Goal: Task Accomplishment & Management: Manage account settings

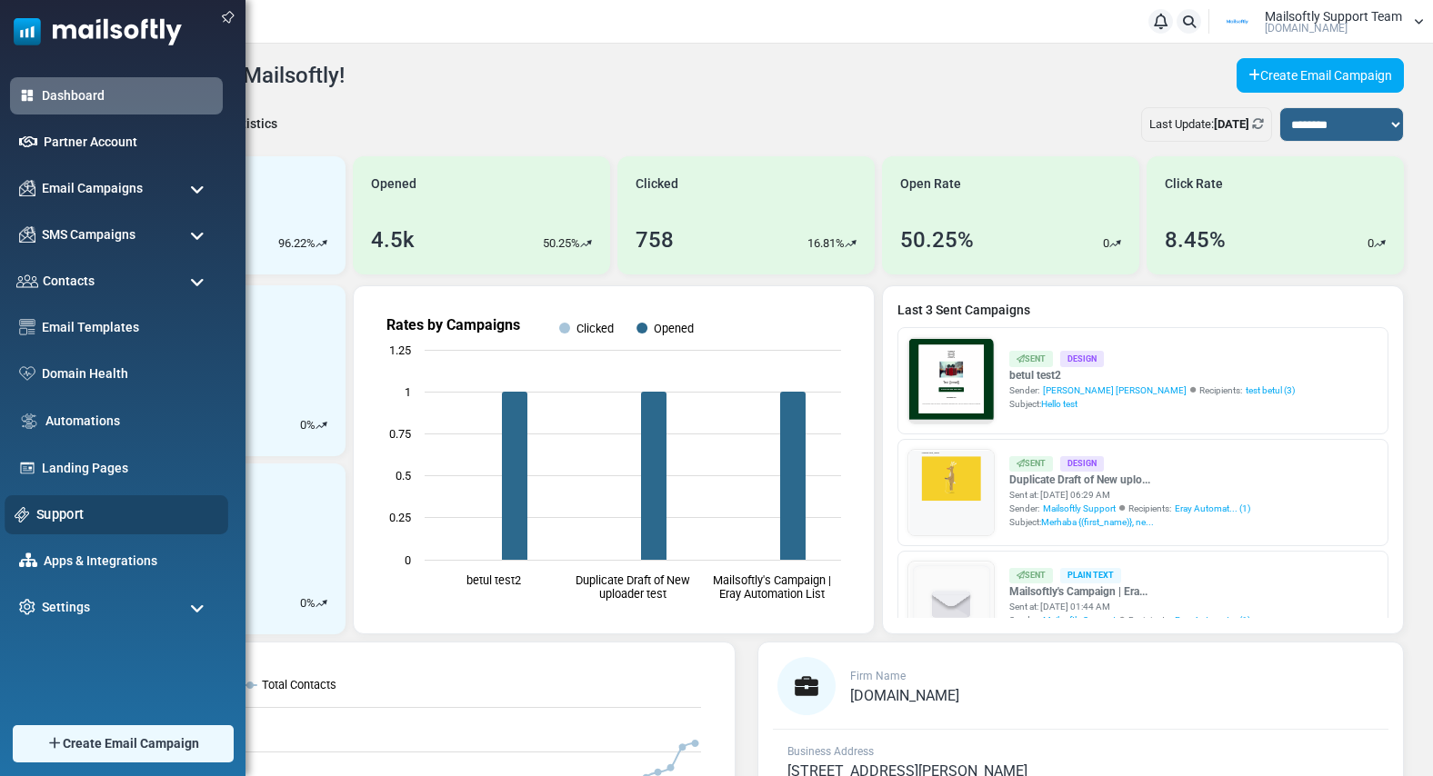
click at [46, 514] on link "Support" at bounding box center [127, 515] width 182 height 20
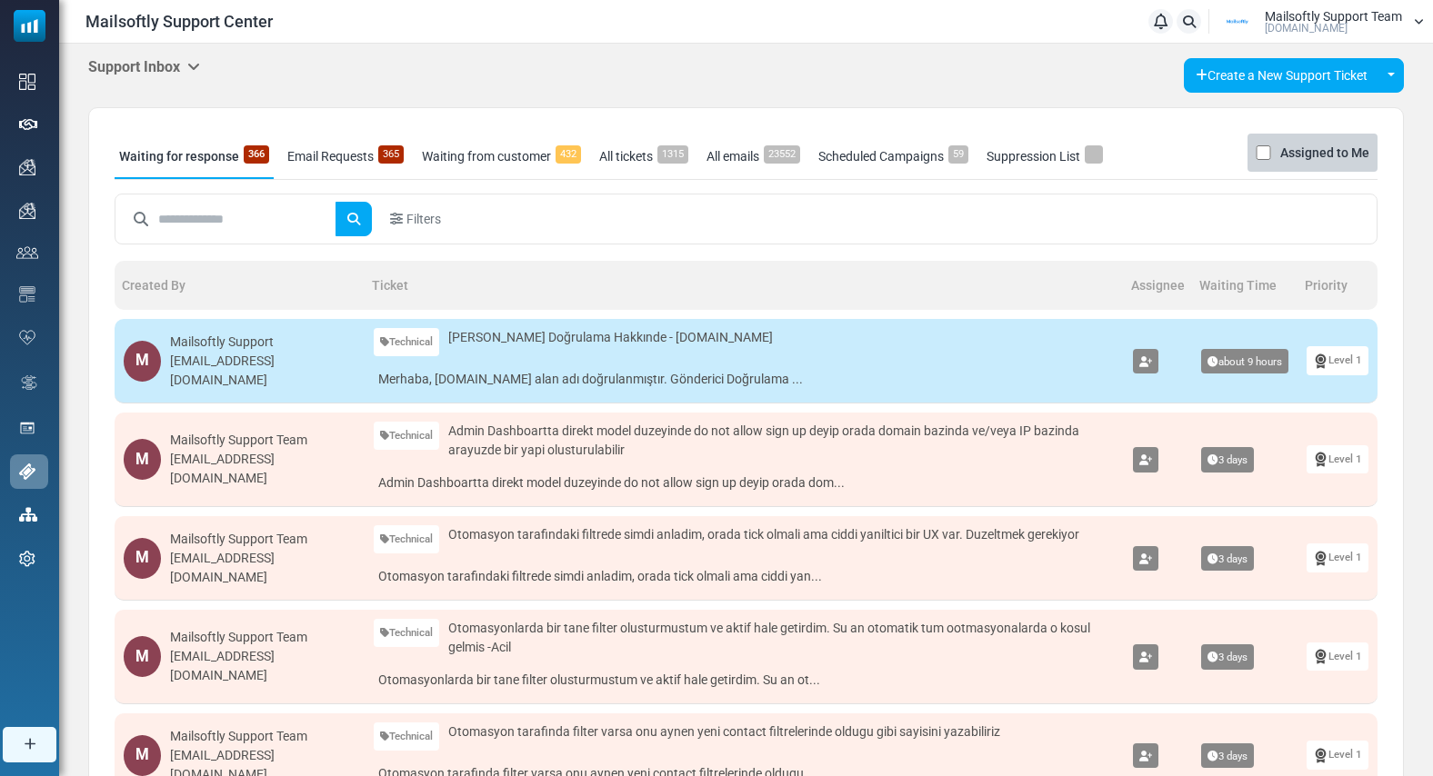
click at [205, 68] on div "Support Inbox Support Inbox User Dashboard Control Panel App Announcements Iden…" at bounding box center [745, 75] width 1315 height 35
click at [190, 51] on div "Support Inbox Support Inbox User Dashboard Control Panel App Announcements Iden…" at bounding box center [746, 719] width 1374 height 1350
click at [194, 59] on icon at bounding box center [193, 66] width 13 height 15
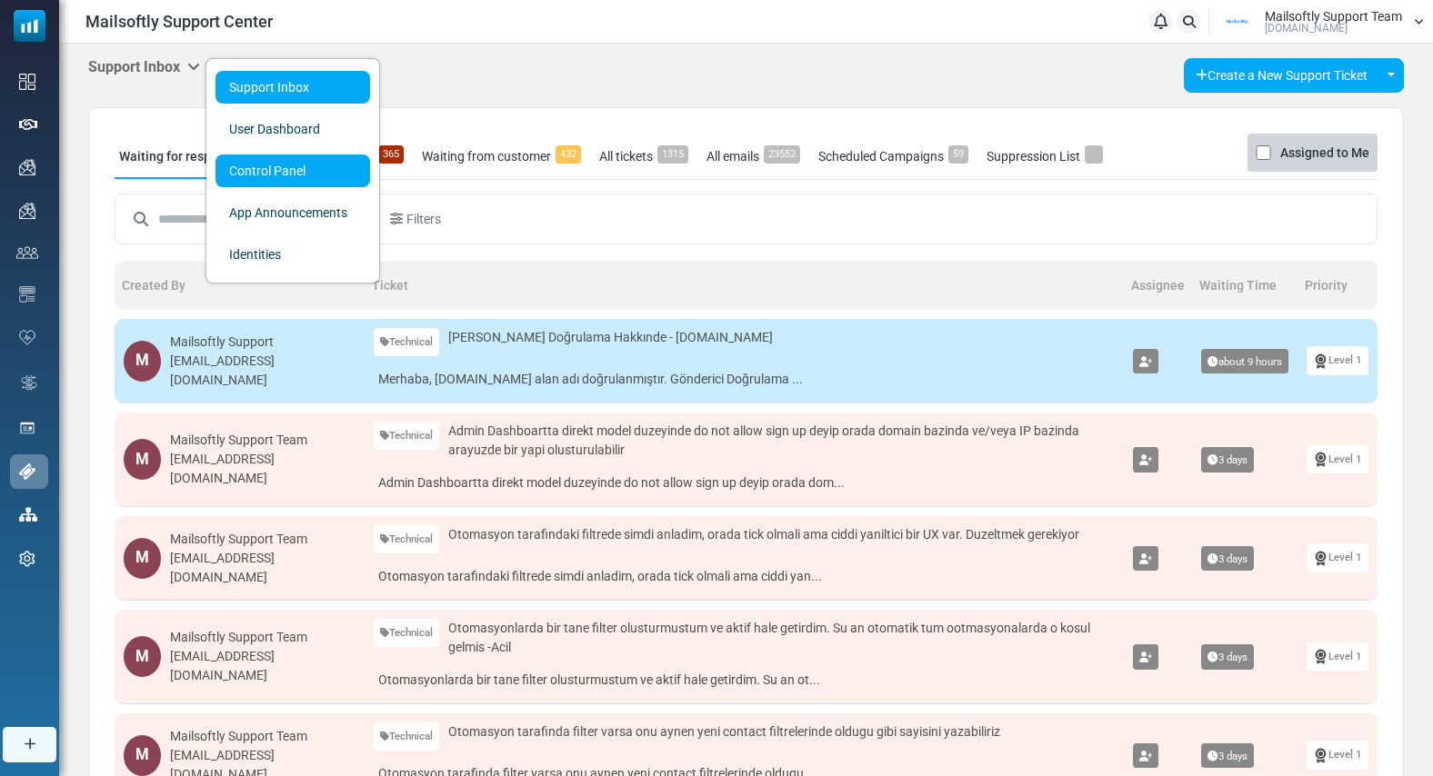
click at [231, 157] on link "Control Panel" at bounding box center [292, 171] width 155 height 33
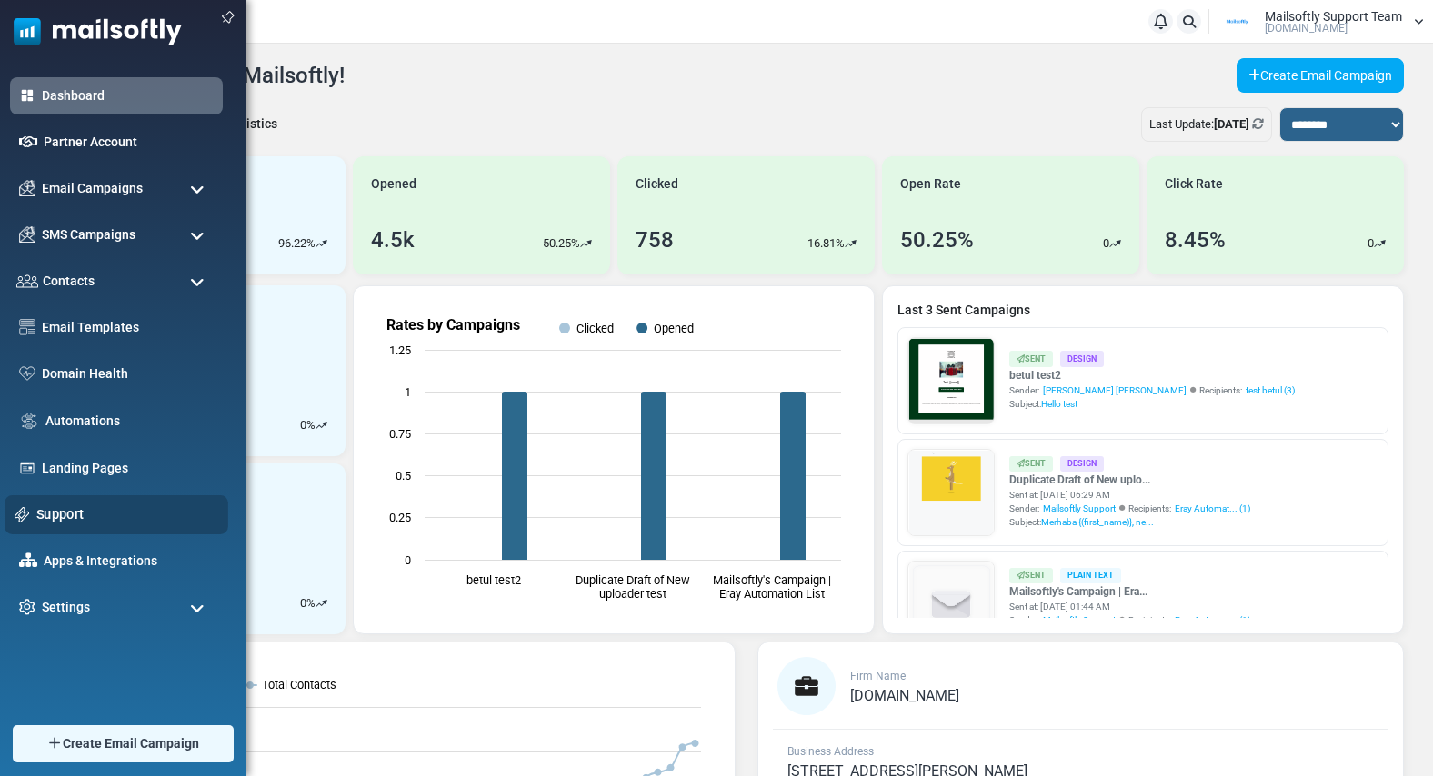
click at [61, 516] on link "Support" at bounding box center [127, 515] width 182 height 20
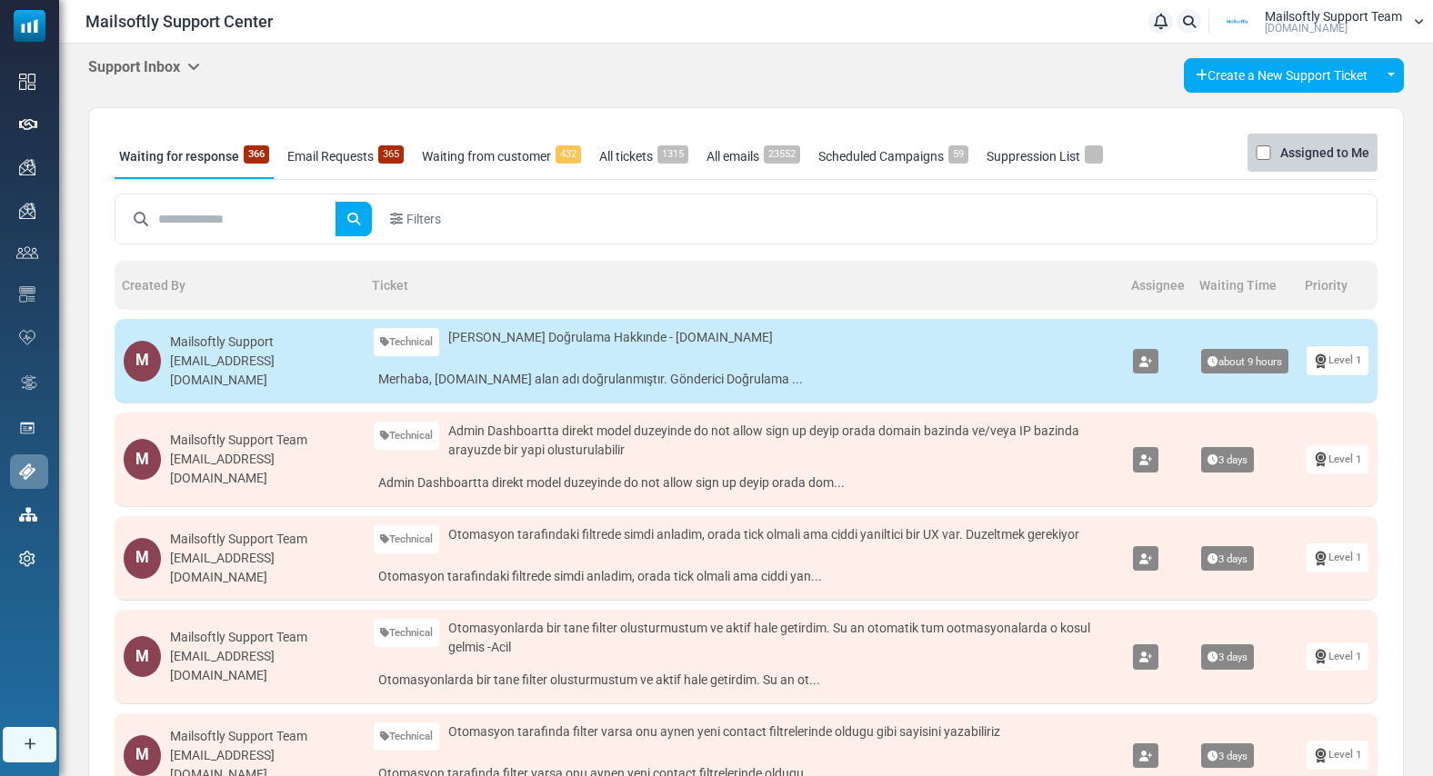
click at [200, 65] on icon at bounding box center [193, 66] width 13 height 15
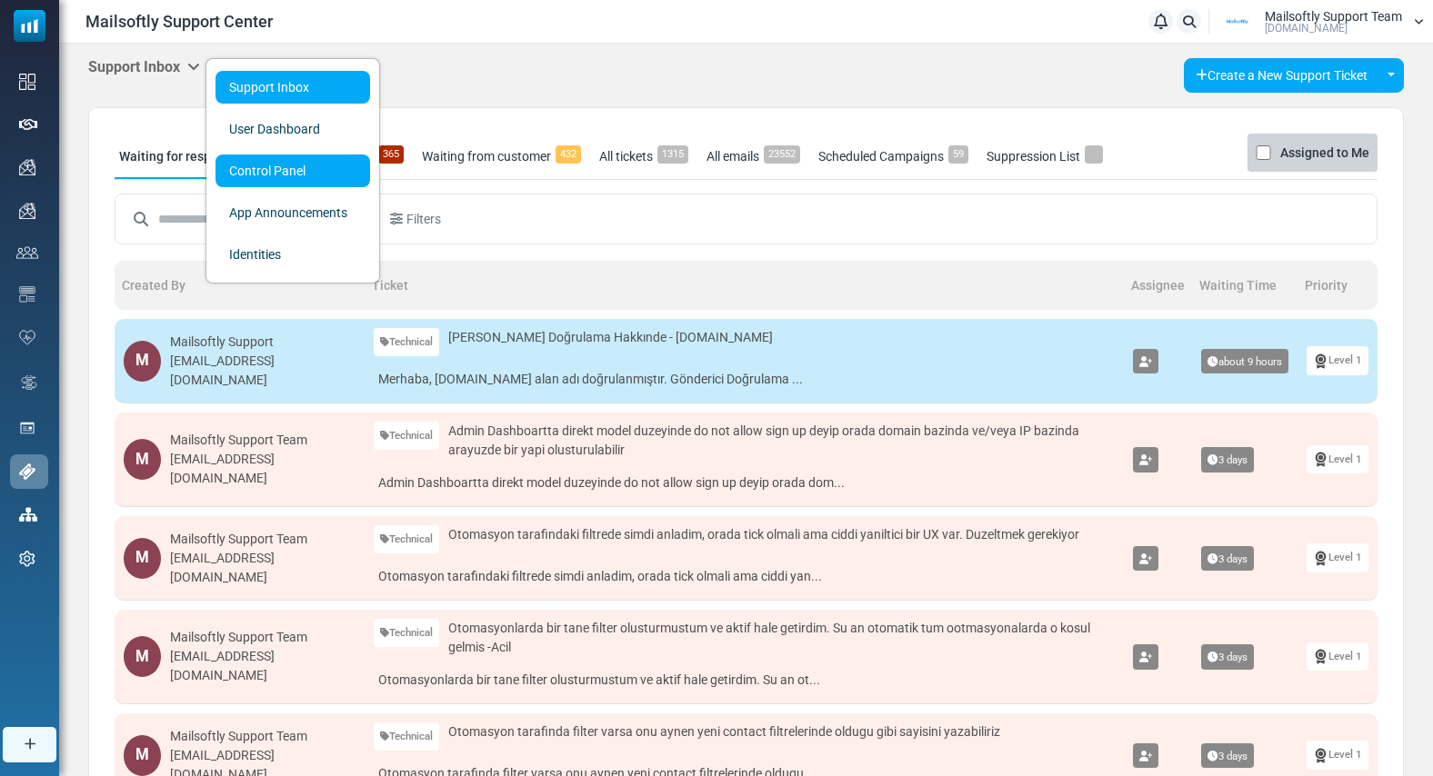
click at [246, 165] on link "Control Panel" at bounding box center [292, 171] width 155 height 33
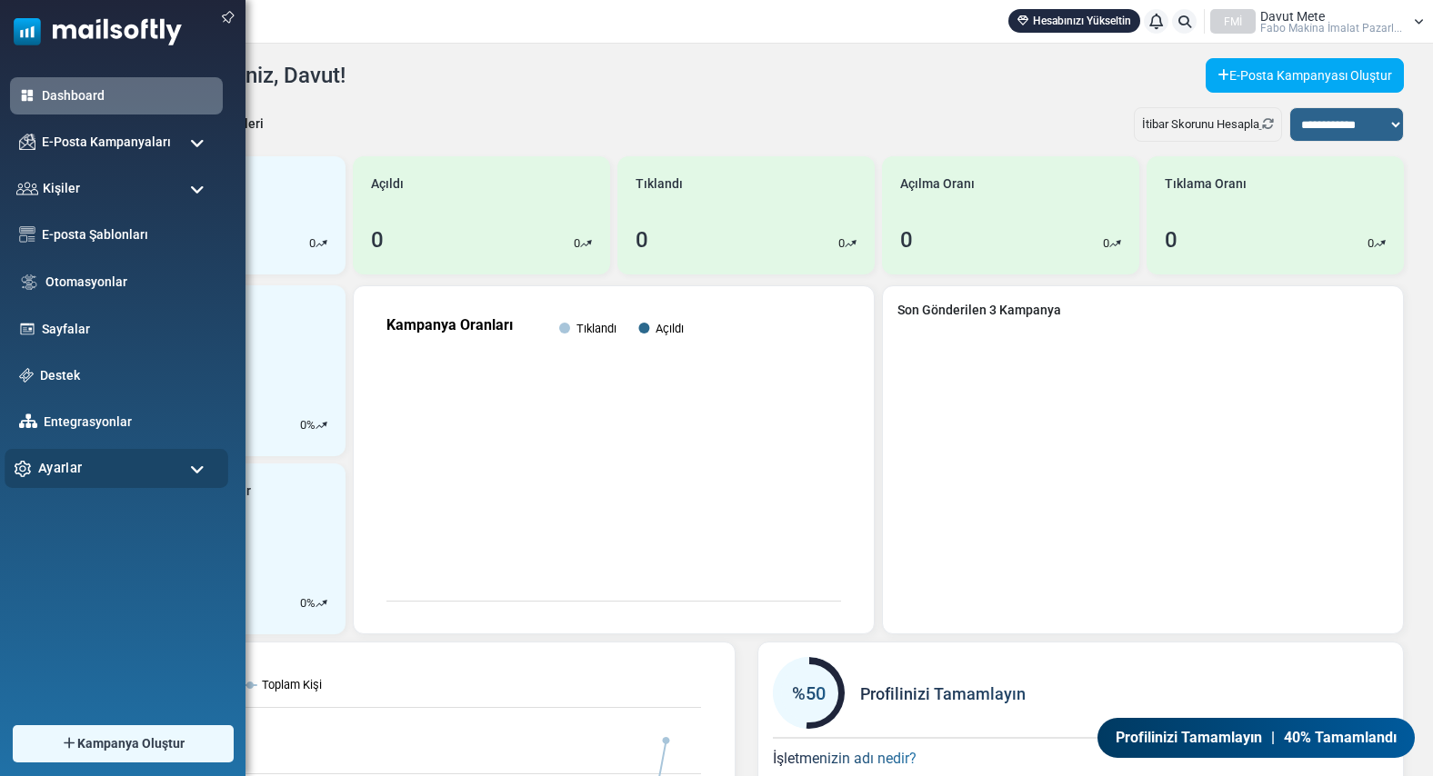
click at [61, 469] on span "Ayarlar" at bounding box center [60, 468] width 44 height 20
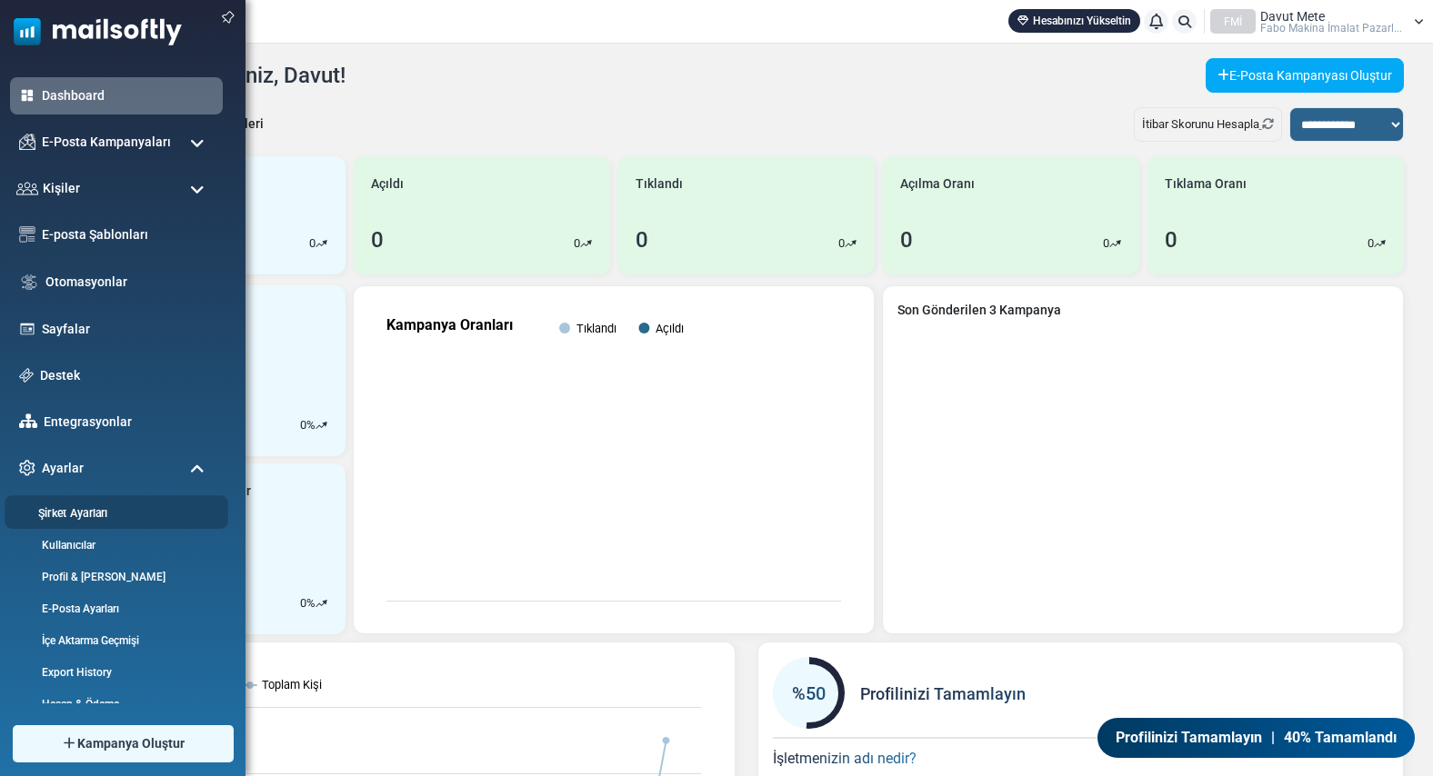
click at [99, 515] on link "Şirket Ayarları" at bounding box center [114, 513] width 218 height 17
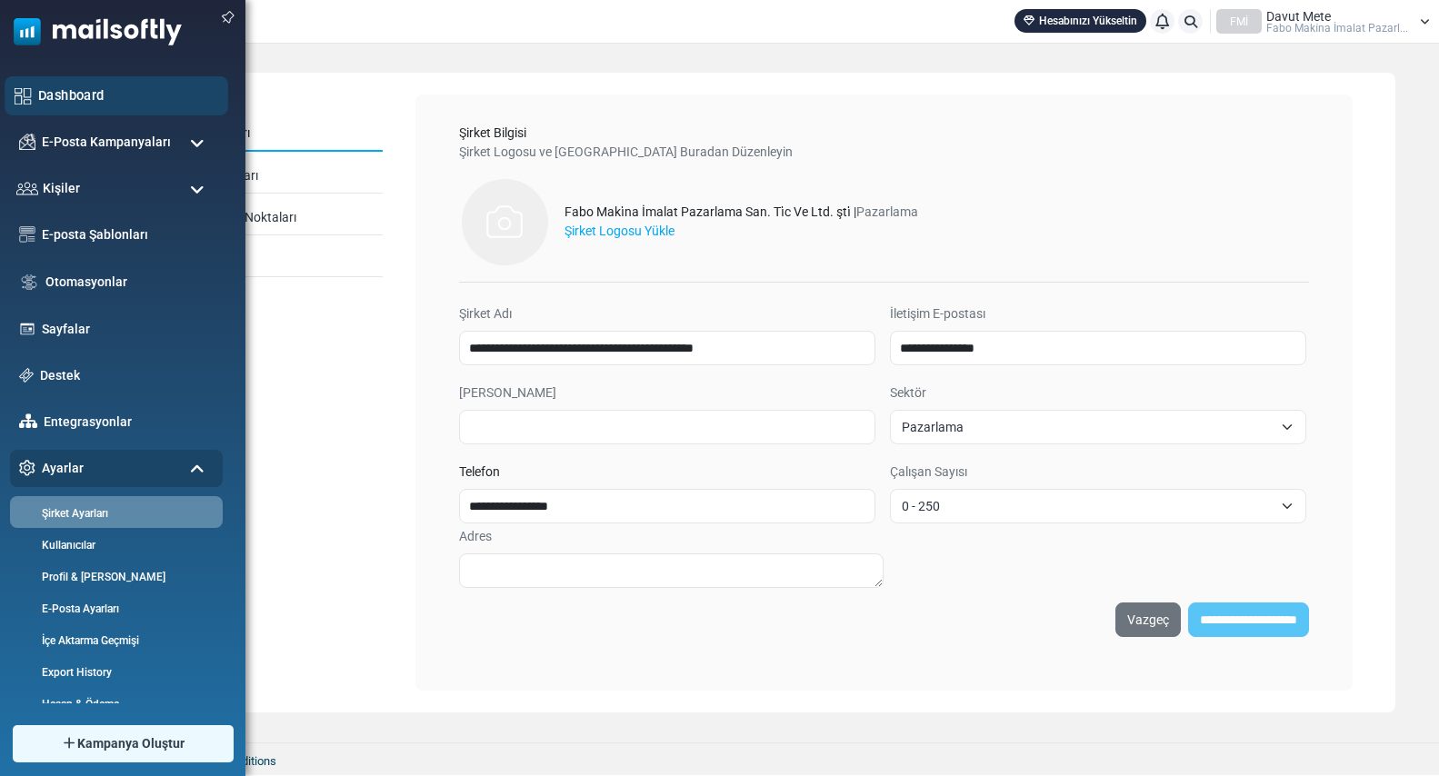
click at [80, 99] on link "Dashboard" at bounding box center [128, 95] width 180 height 20
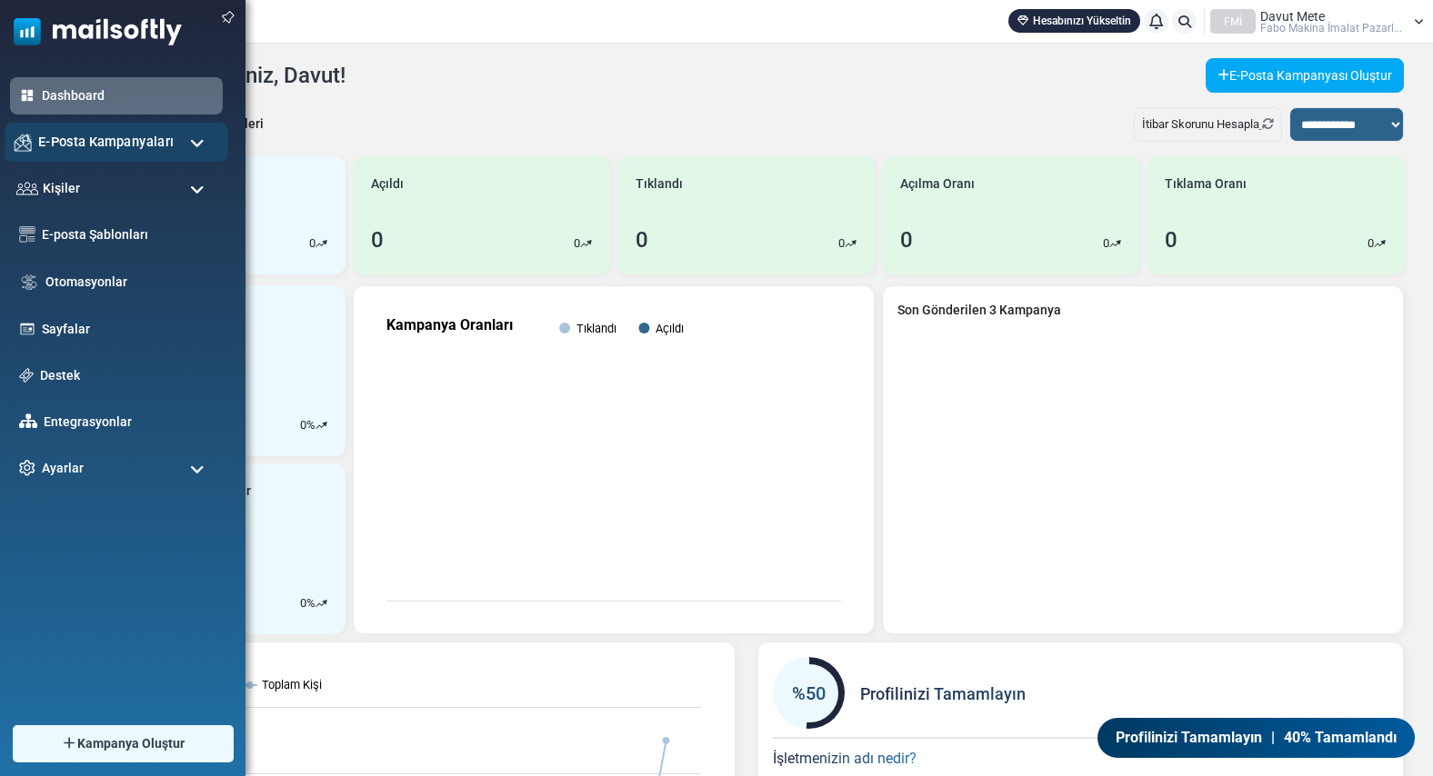
click at [114, 150] on span "E-Posta Kampanyaları" at bounding box center [105, 142] width 135 height 20
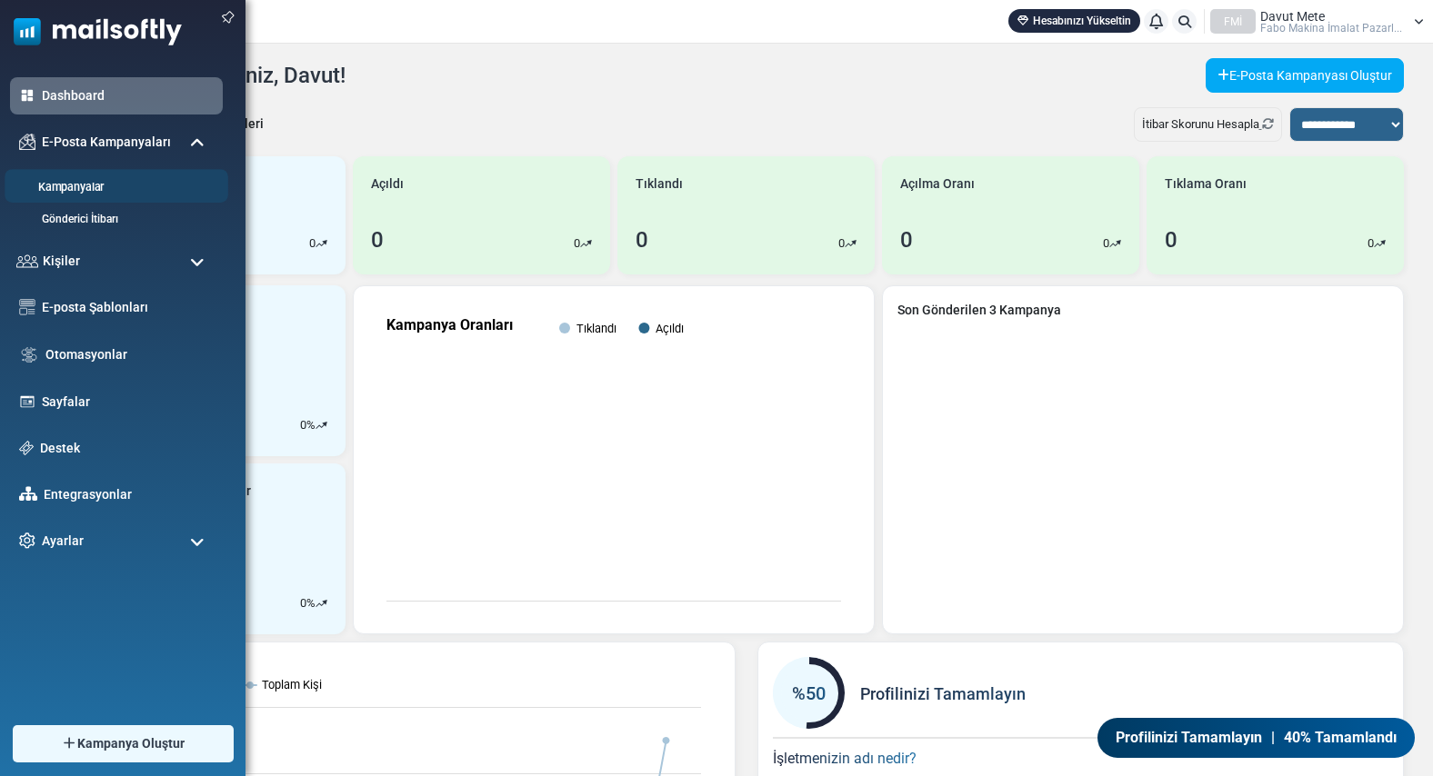
click at [82, 182] on link "Kampanyalar" at bounding box center [114, 187] width 218 height 17
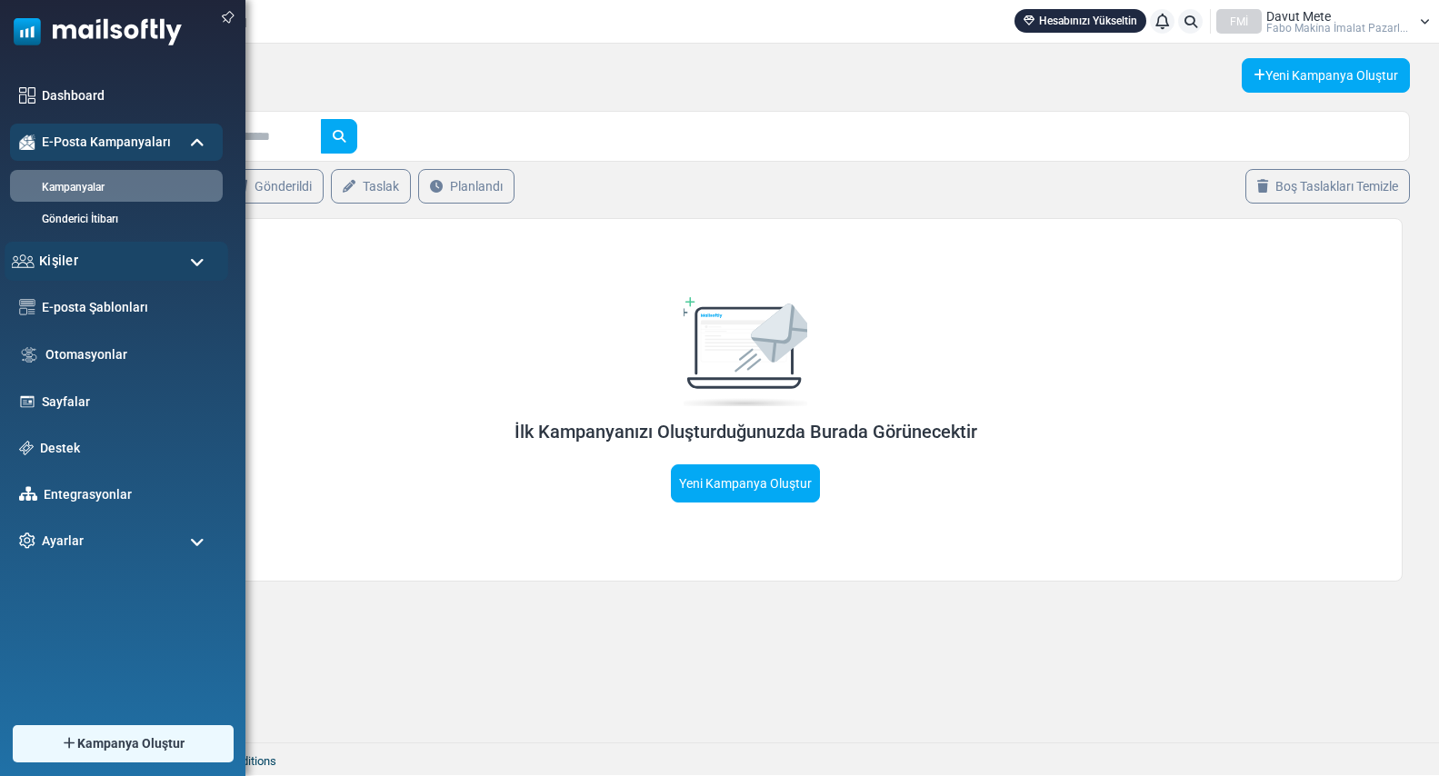
click at [69, 261] on span "Kişiler" at bounding box center [58, 261] width 39 height 20
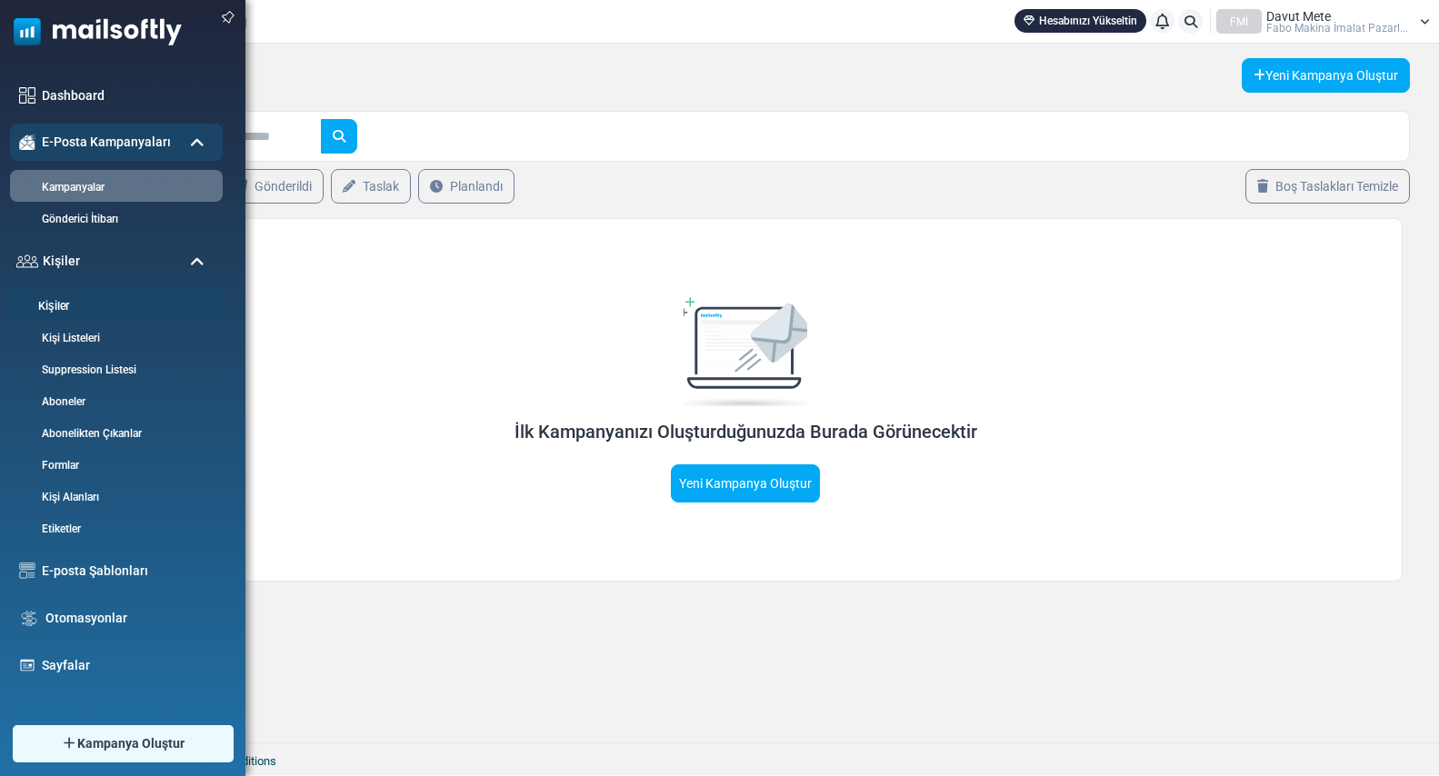
click at [65, 303] on link "Kişiler" at bounding box center [114, 306] width 218 height 17
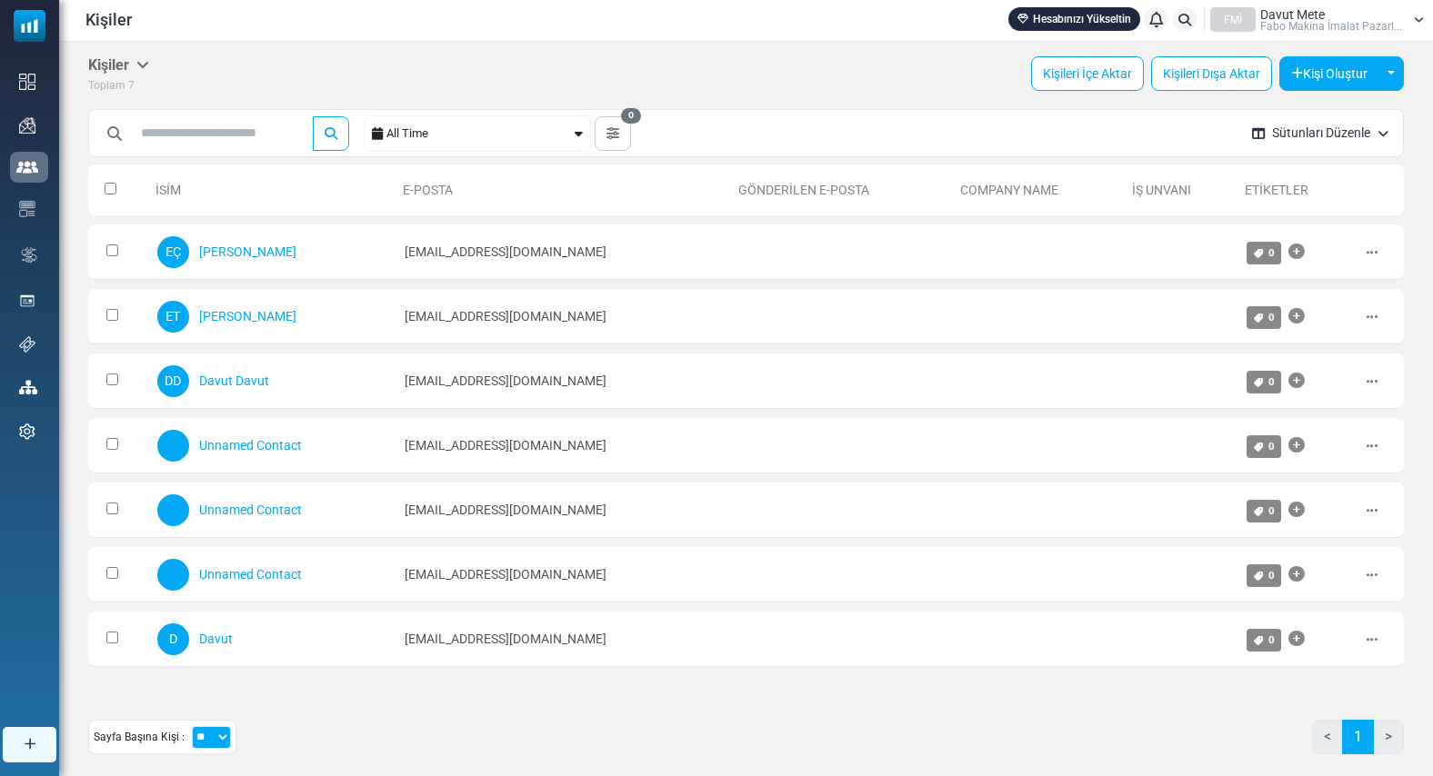
scroll to position [4, 0]
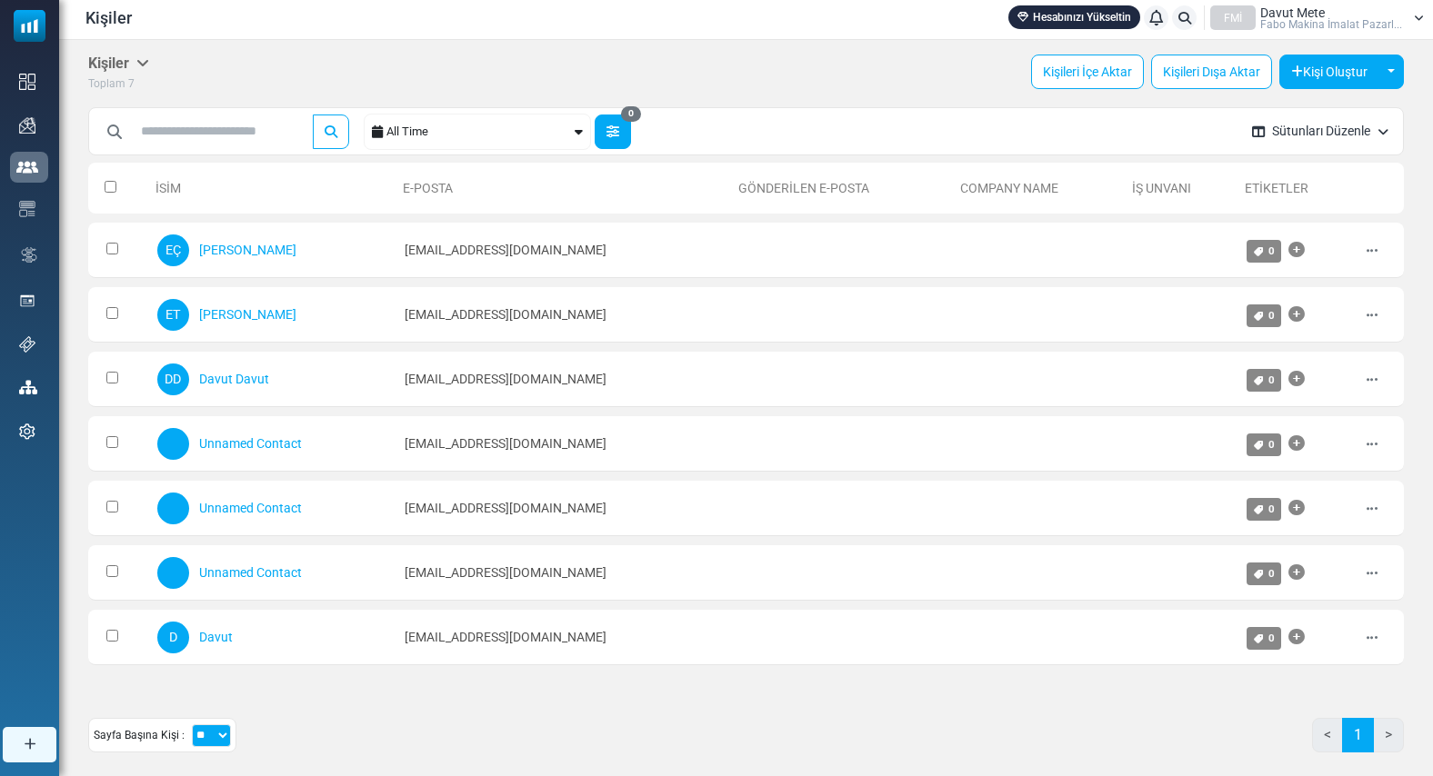
click at [629, 135] on button "0" at bounding box center [613, 132] width 36 height 35
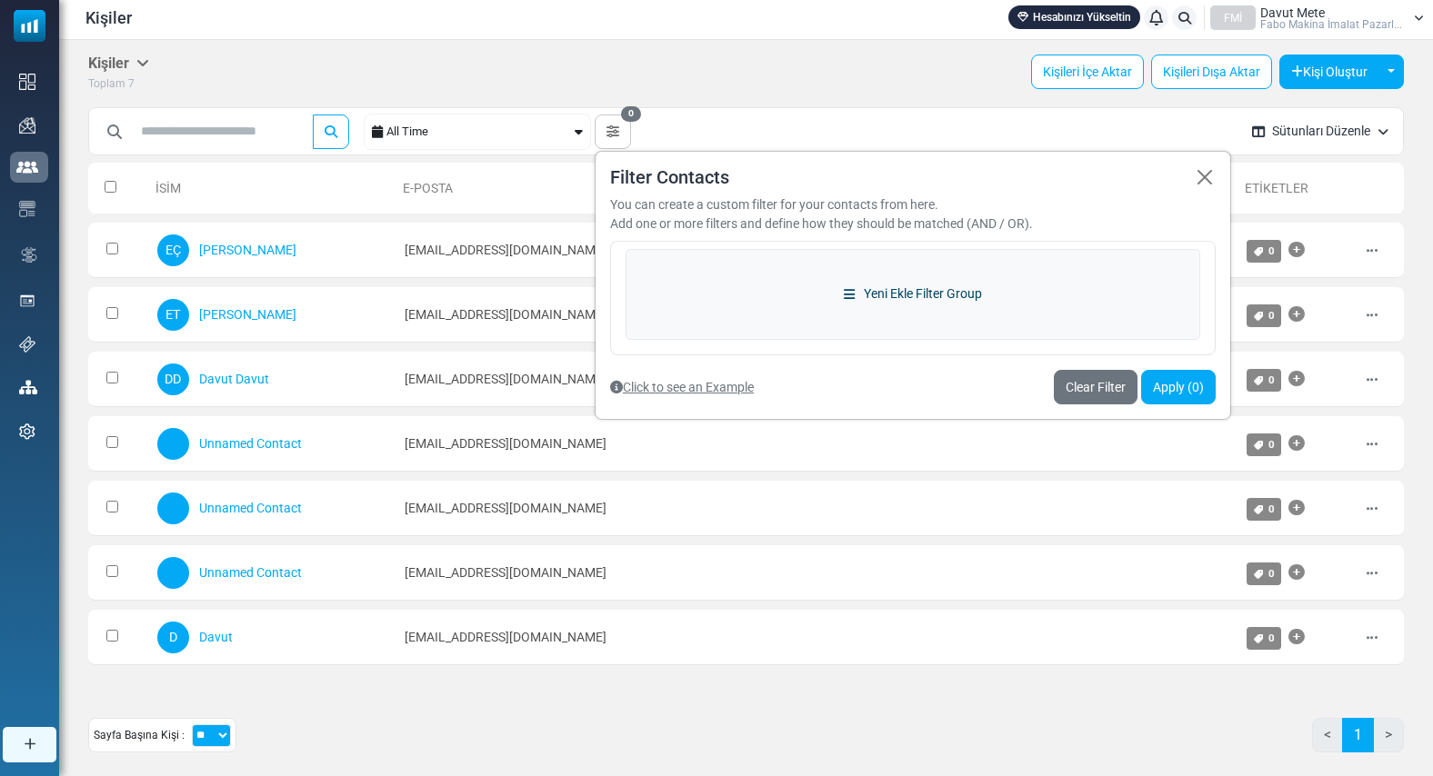
click at [901, 294] on link "Yeni Ekle Filter Group" at bounding box center [912, 294] width 575 height 91
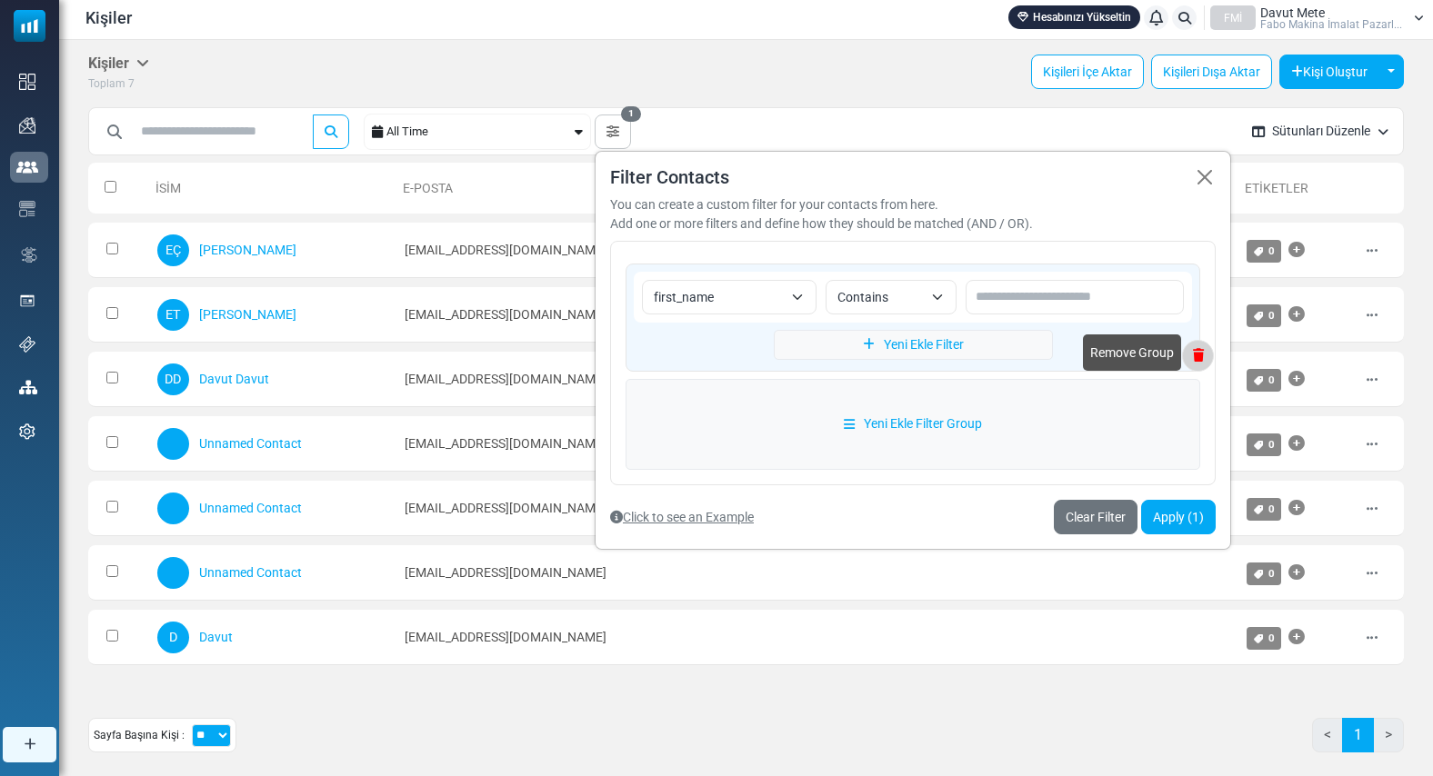
click at [1199, 352] on icon at bounding box center [1198, 355] width 30 height 13
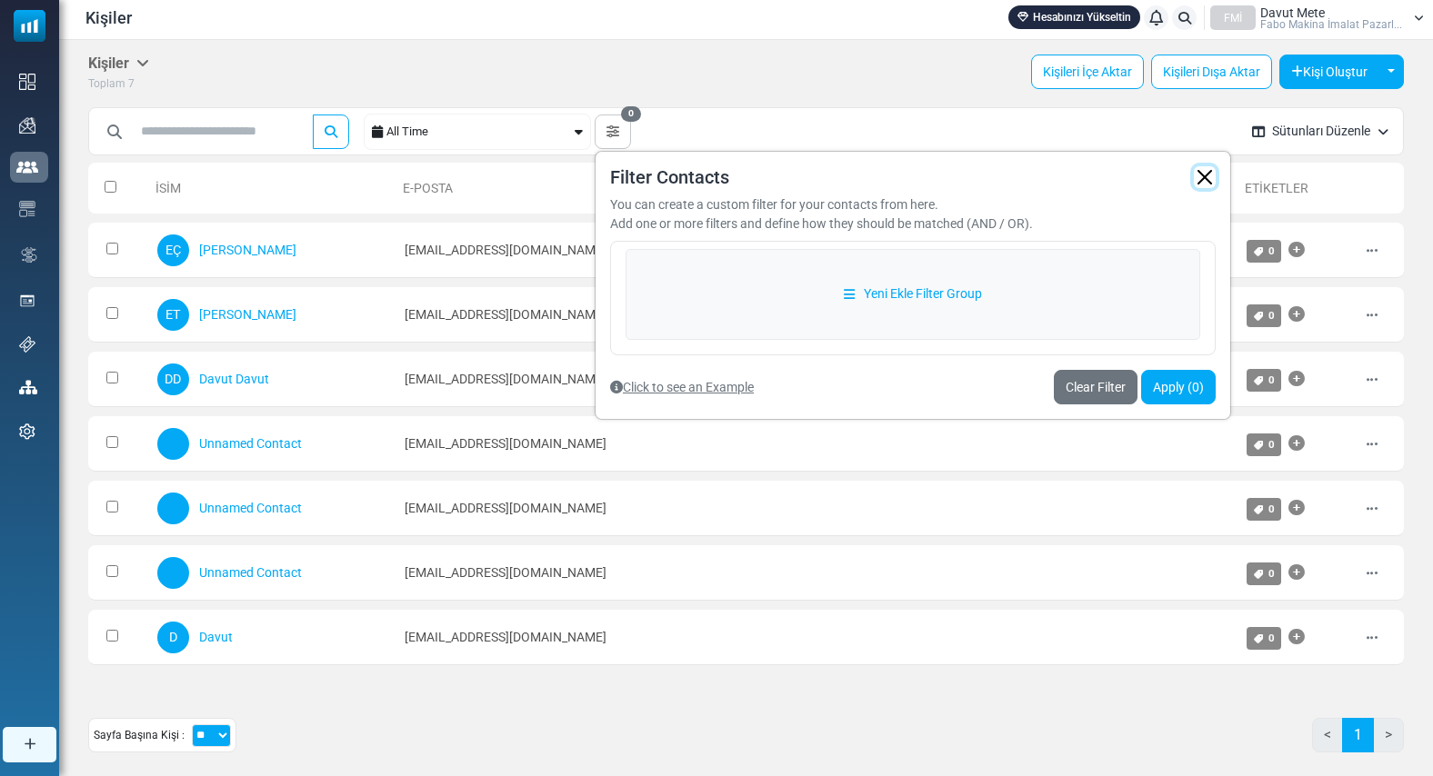
click at [1208, 178] on button "button" at bounding box center [1205, 177] width 22 height 22
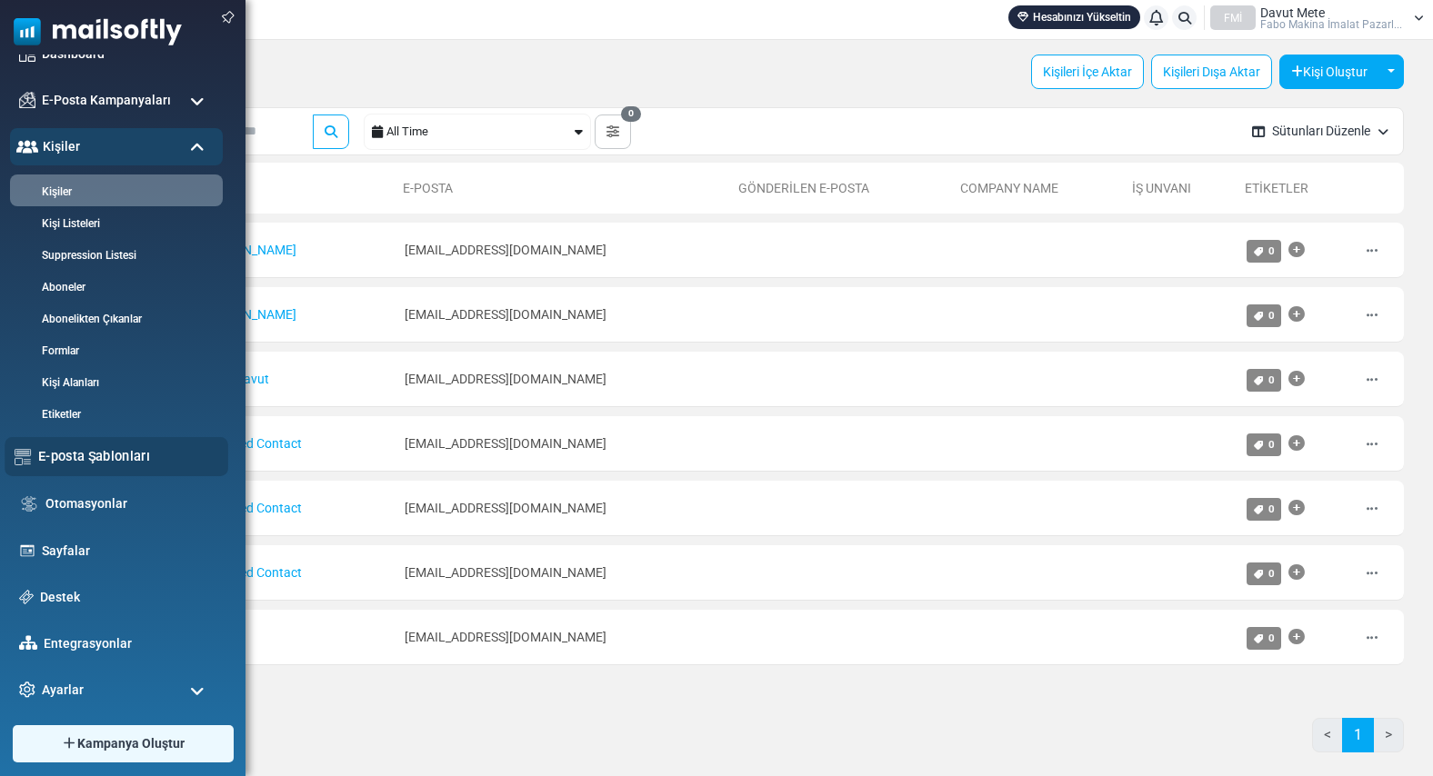
scroll to position [46, 0]
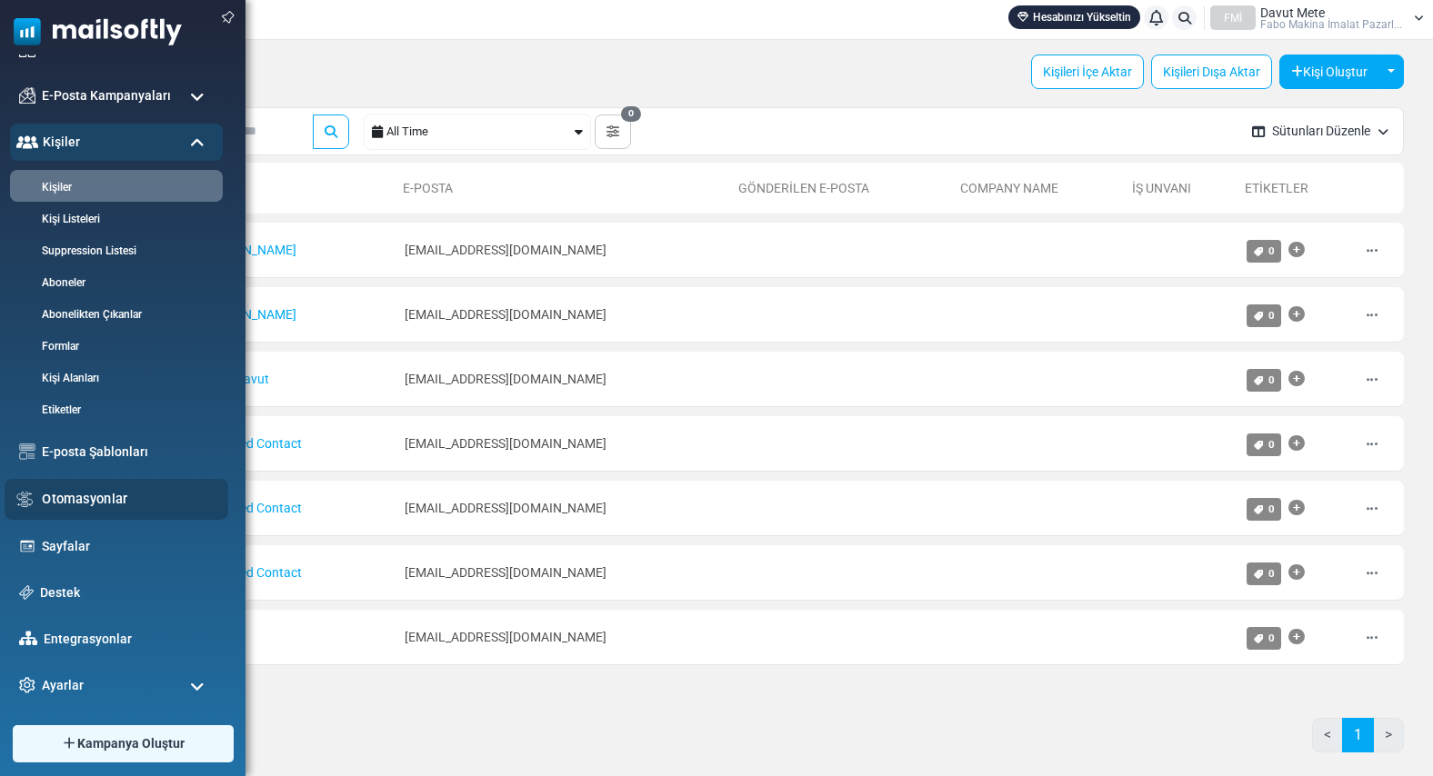
click at [71, 505] on link "Otomasyonlar" at bounding box center [130, 499] width 176 height 20
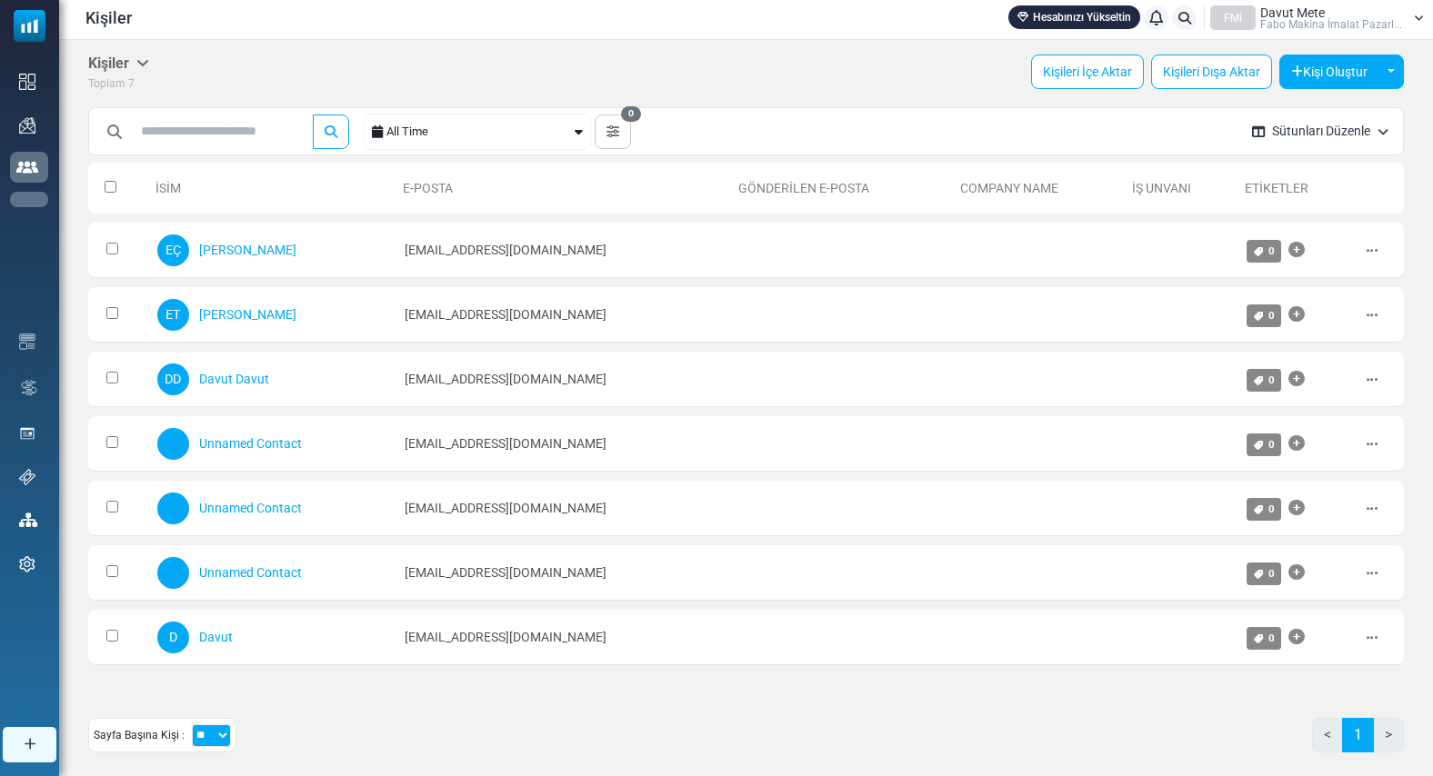
scroll to position [0, 0]
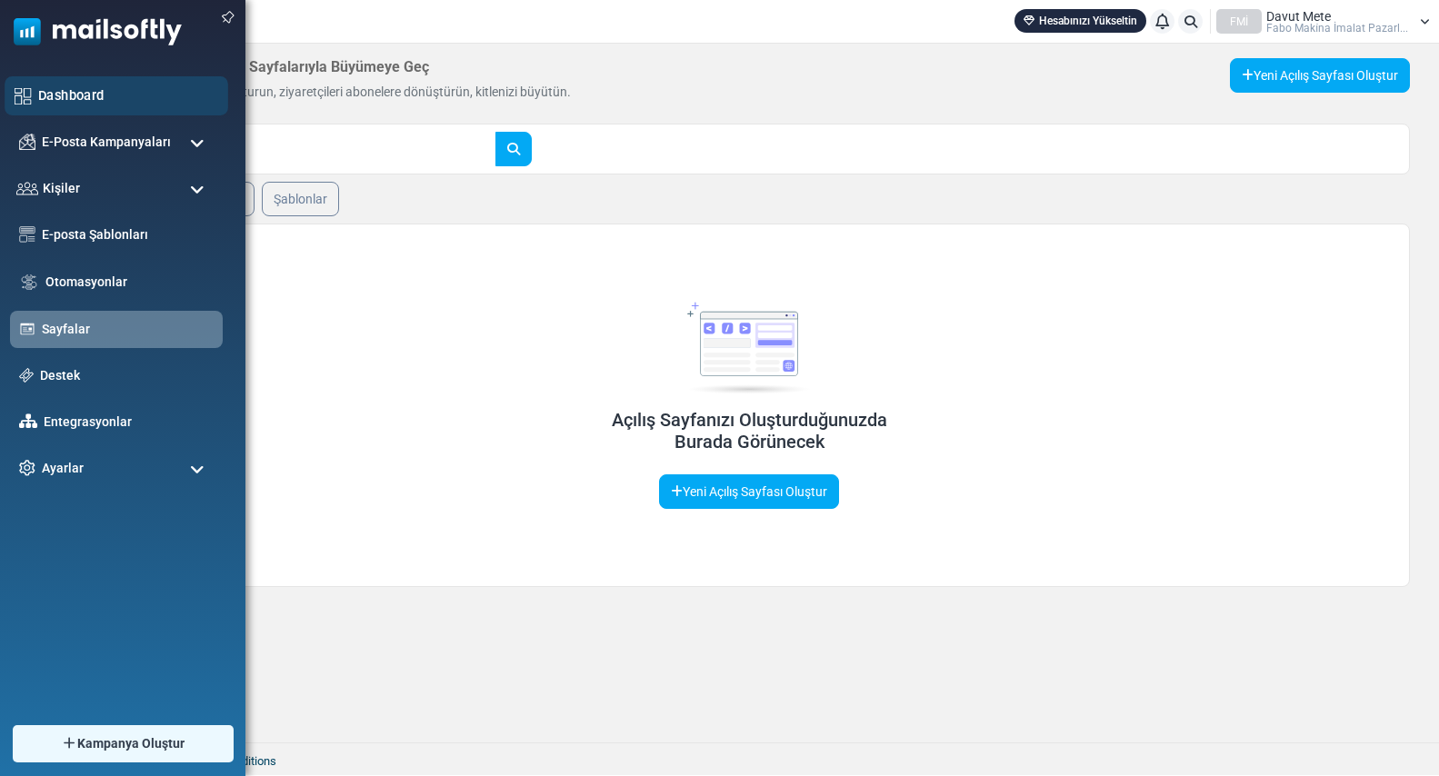
click at [76, 104] on link "Dashboard" at bounding box center [128, 95] width 180 height 20
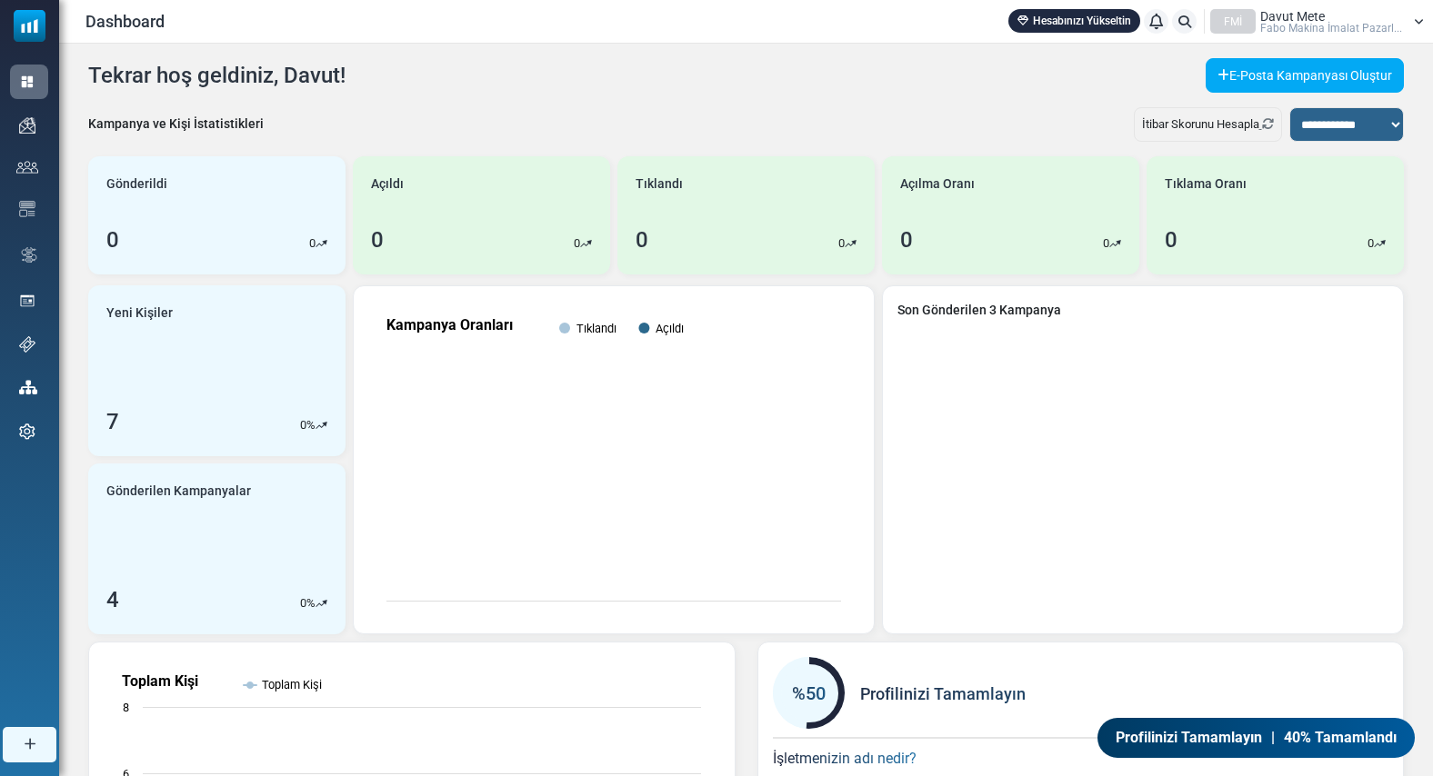
click at [1325, 20] on span "Davut Mete" at bounding box center [1292, 16] width 65 height 13
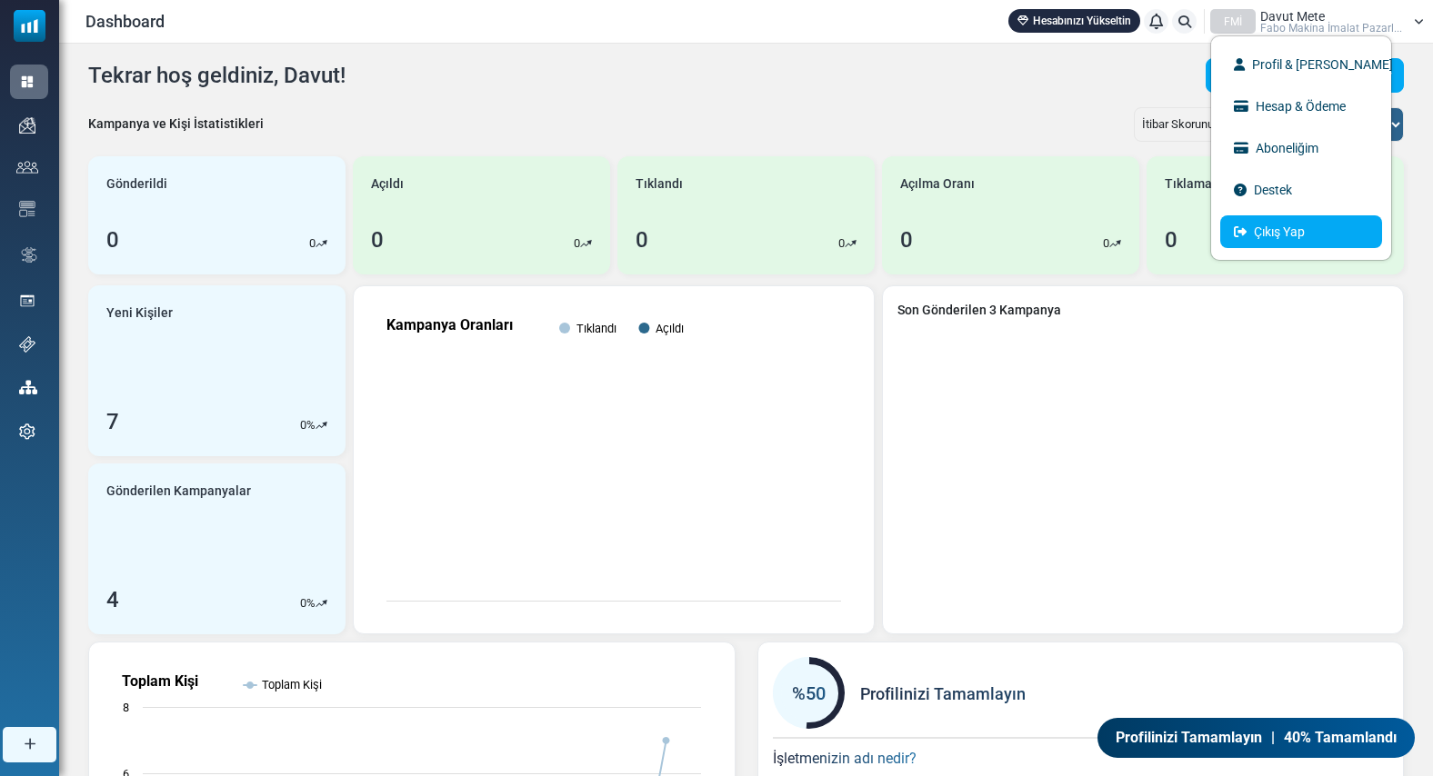
click at [1273, 225] on link "Çıkış Yap" at bounding box center [1301, 231] width 162 height 33
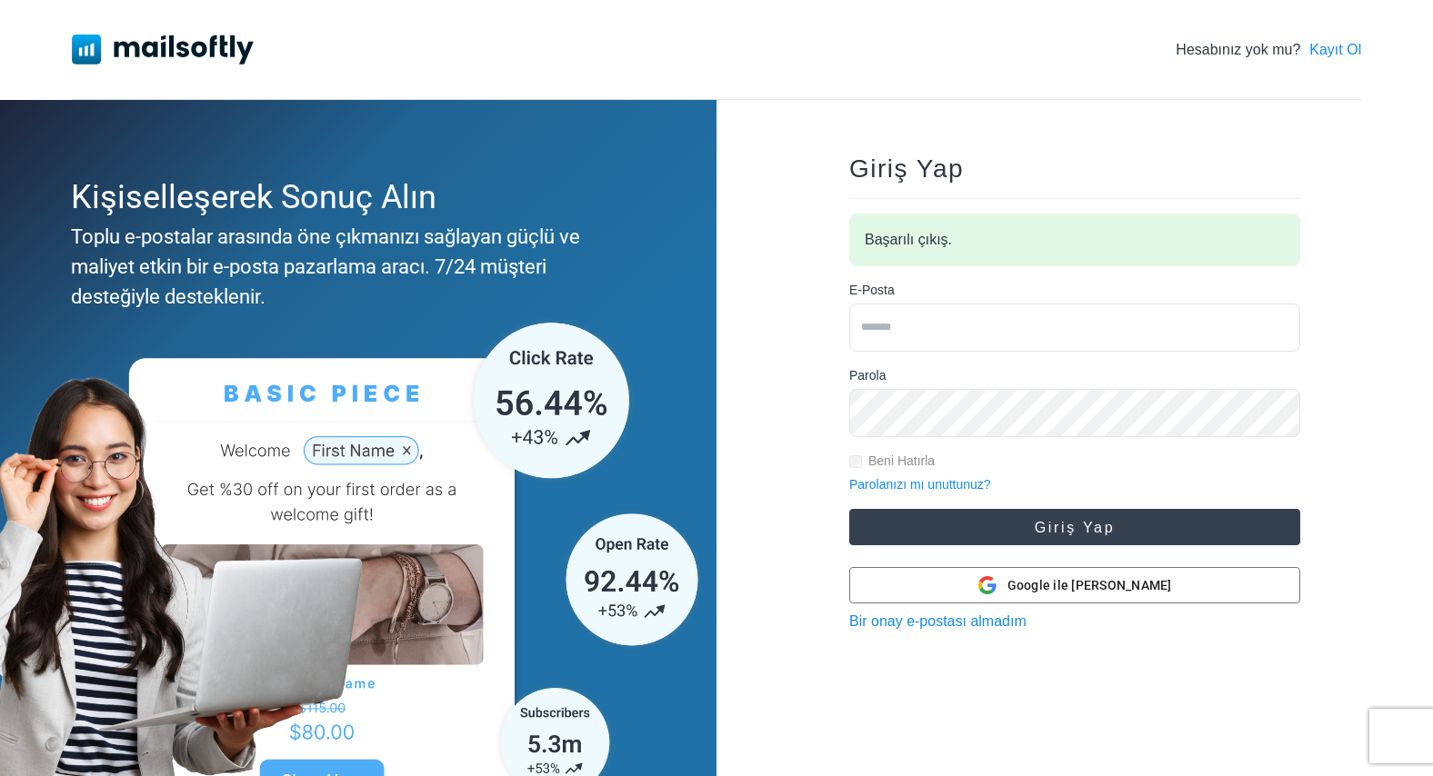
type input "**********"
click at [1040, 525] on button "Giriş Yap" at bounding box center [1074, 527] width 451 height 36
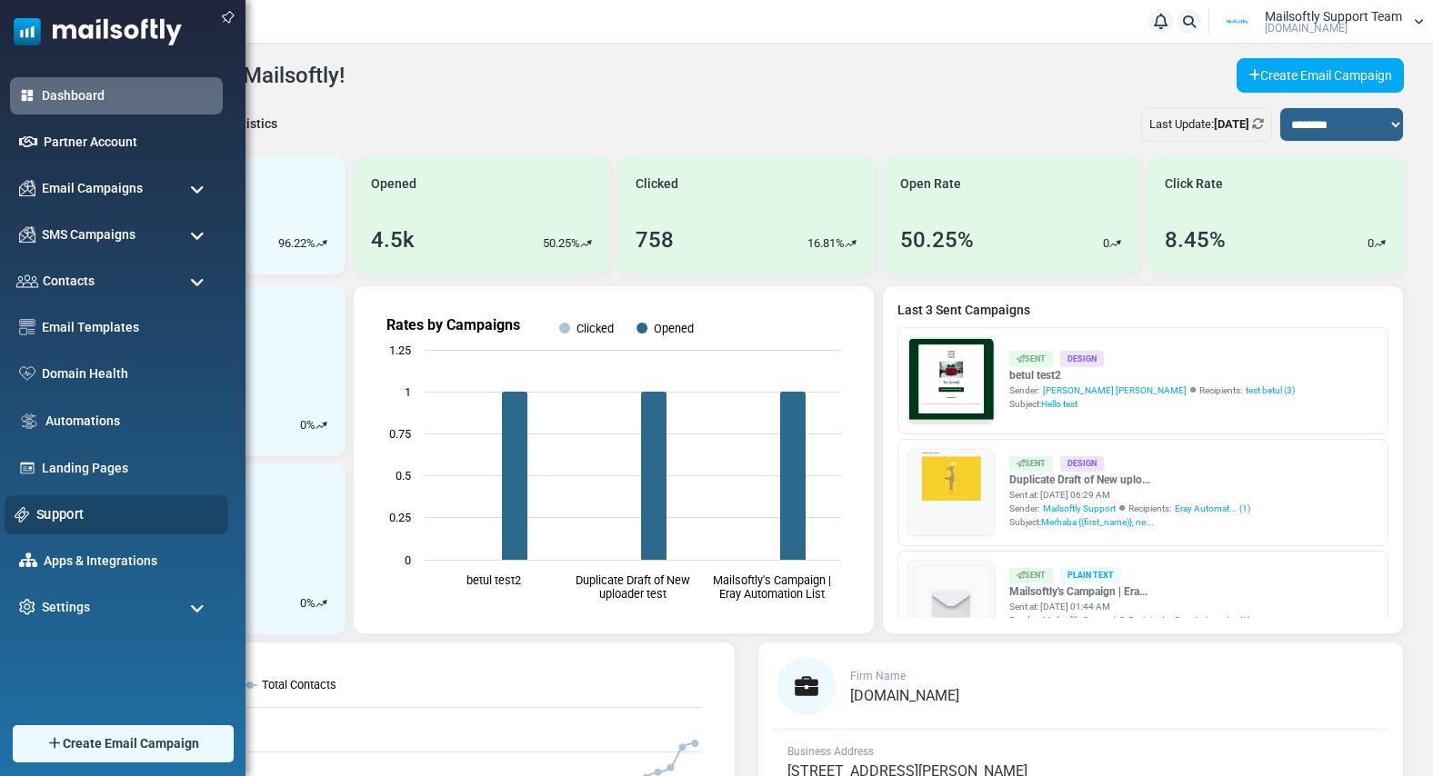
click at [53, 513] on link "Support" at bounding box center [127, 515] width 182 height 20
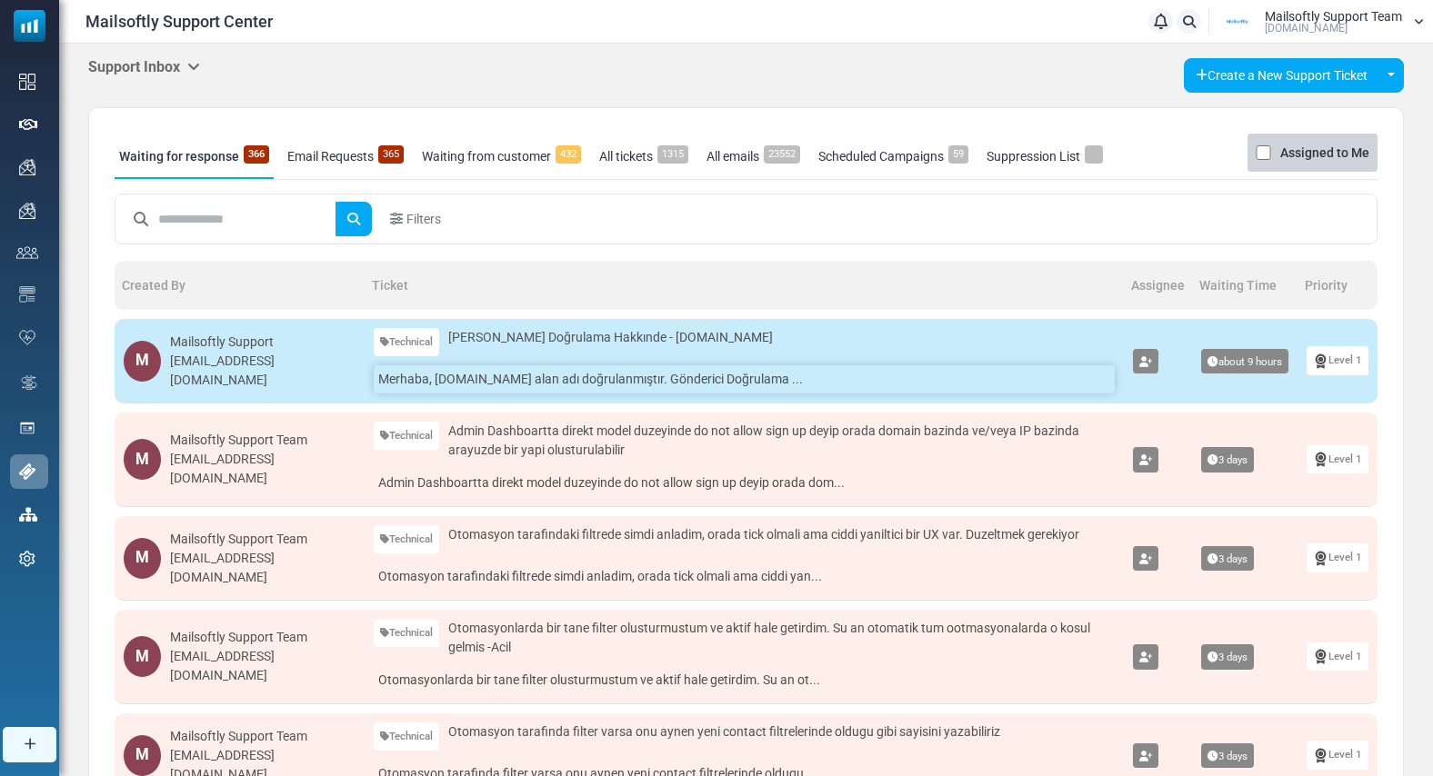
click at [495, 378] on link "Merhaba, [DOMAIN_NAME] alan adı doğrulanmıştır. Gönderici Doğrulama ..." at bounding box center [744, 379] width 741 height 28
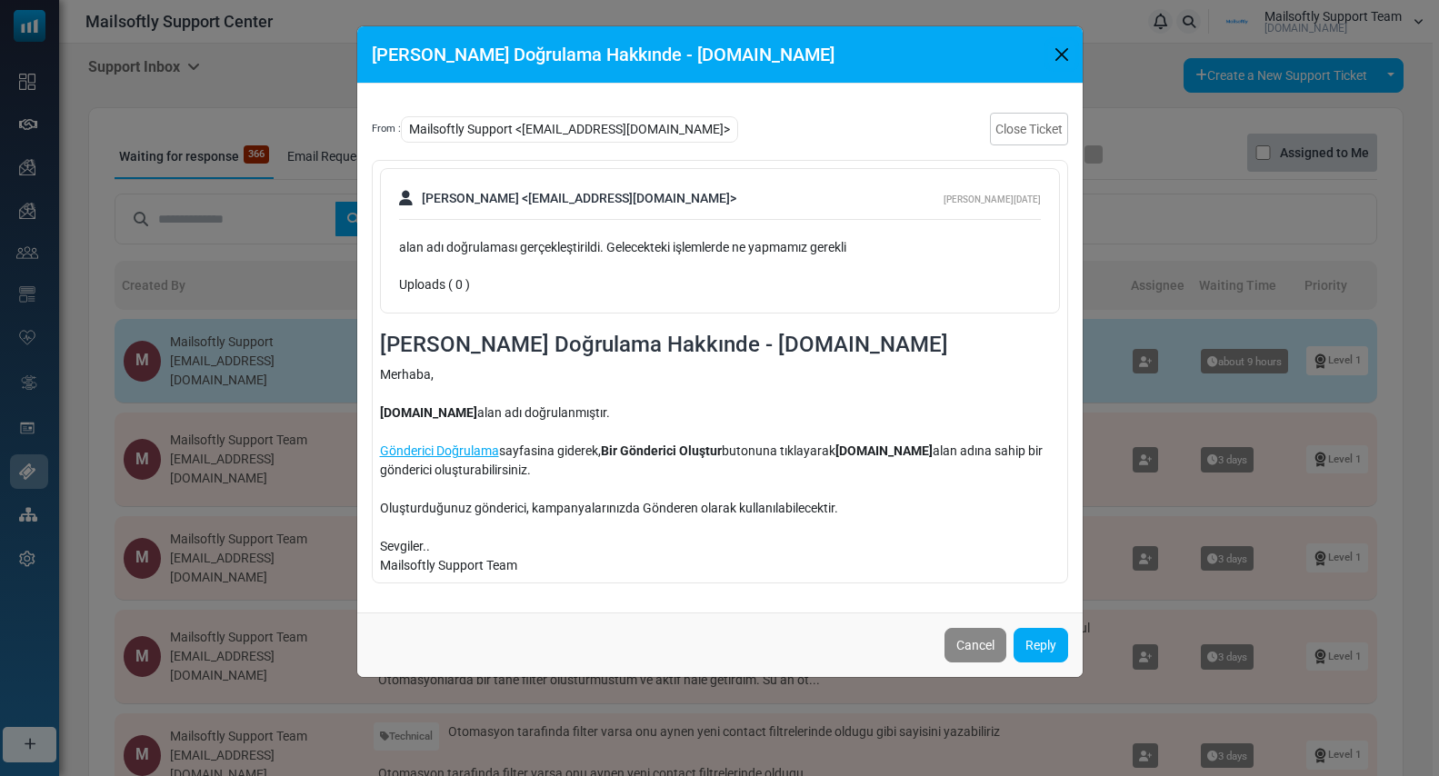
click at [1061, 55] on button "Close" at bounding box center [1061, 54] width 27 height 27
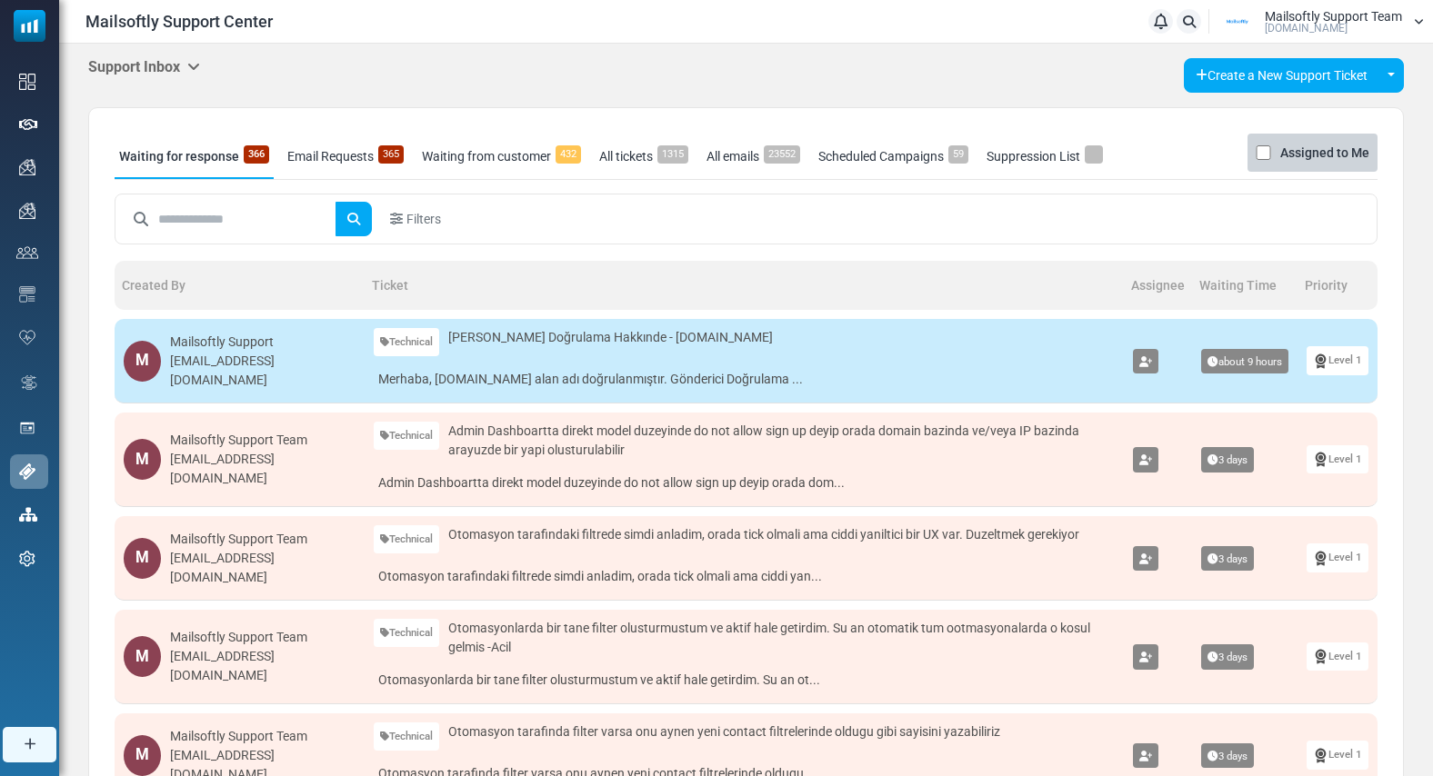
click at [920, 345] on div "Technical Technical Payment Bug Report Feature Request Other Alan Adı Doğrulama…" at bounding box center [744, 342] width 741 height 28
click at [309, 347] on div "M Mailsoftly Support [EMAIL_ADDRESS][DOMAIN_NAME]" at bounding box center [240, 361] width 232 height 57
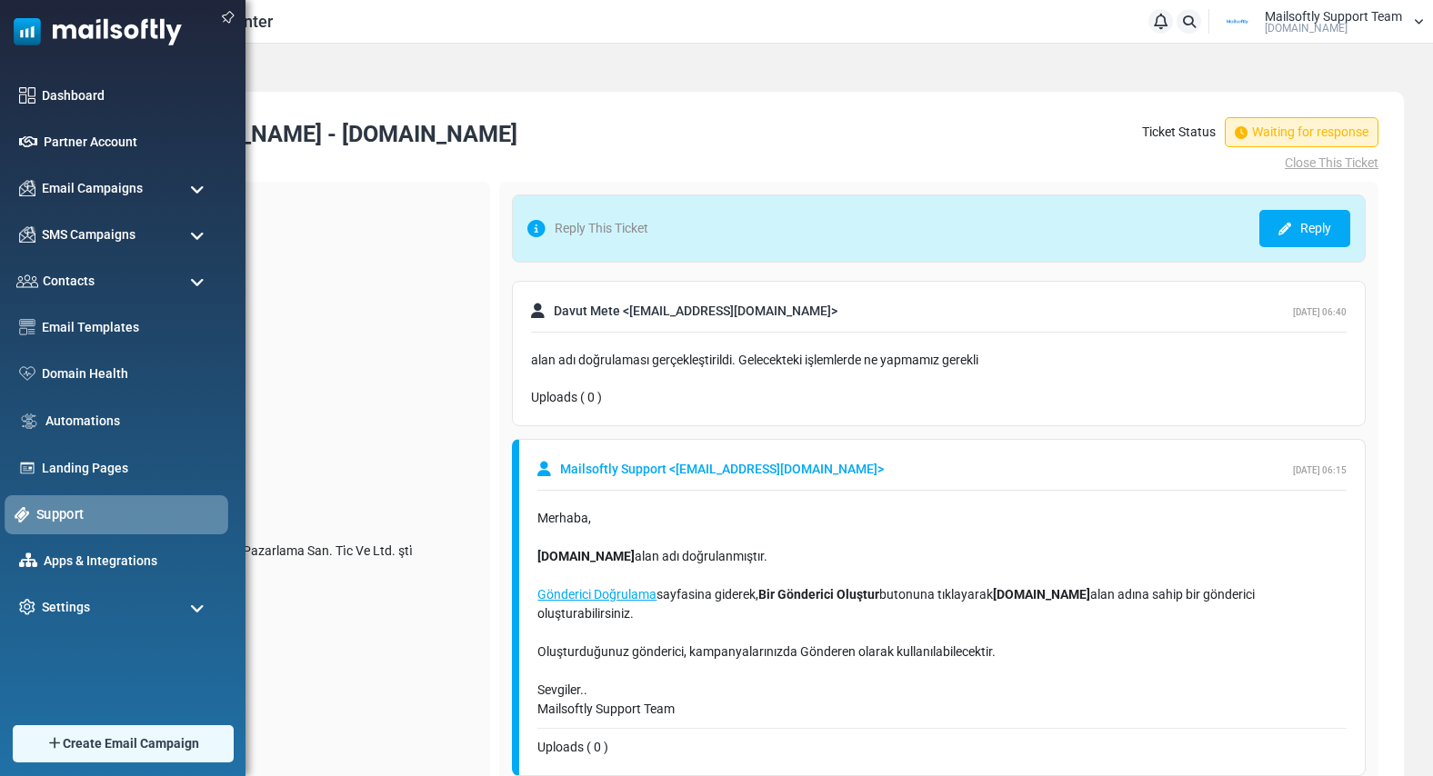
drag, startPoint x: 54, startPoint y: 513, endPoint x: 63, endPoint y: 502, distance: 14.2
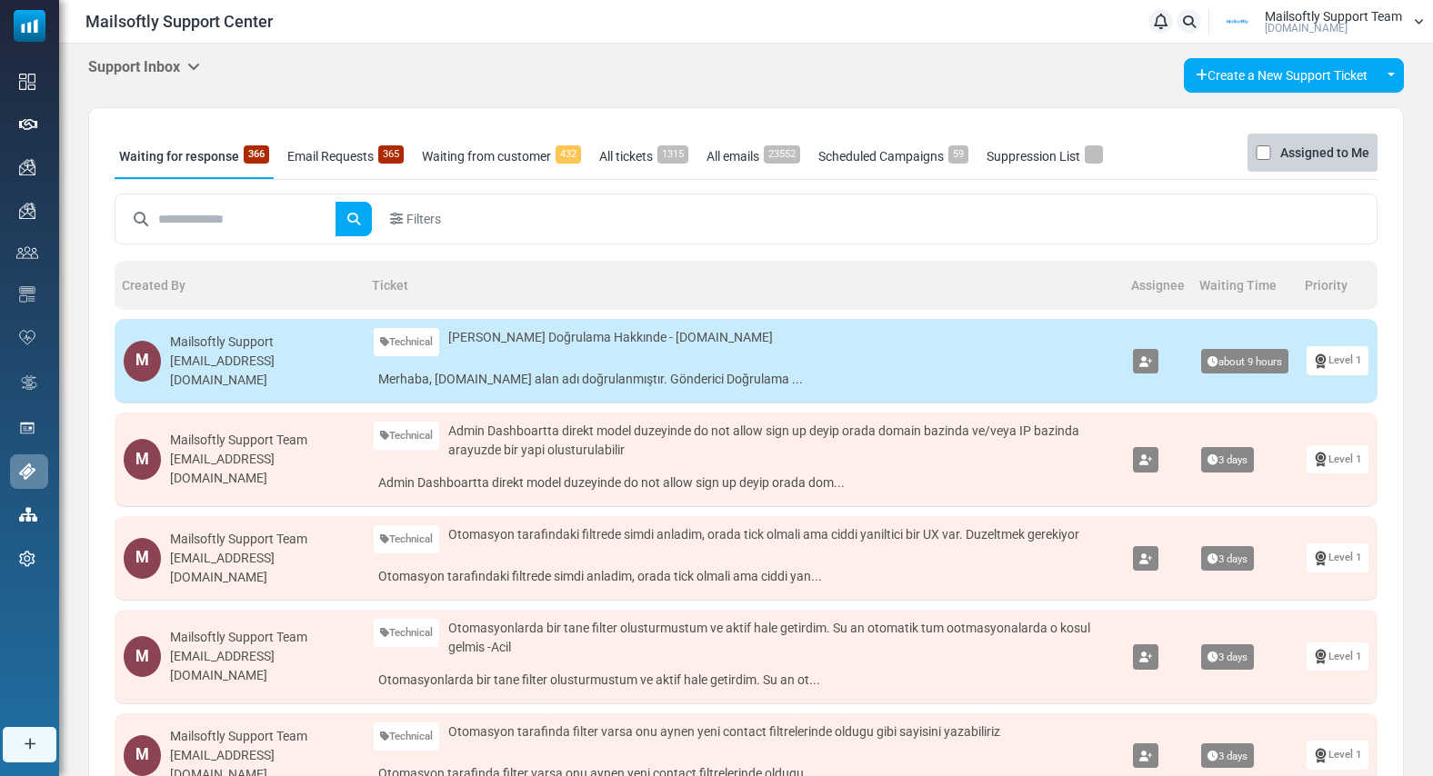
click at [194, 67] on icon at bounding box center [193, 66] width 13 height 15
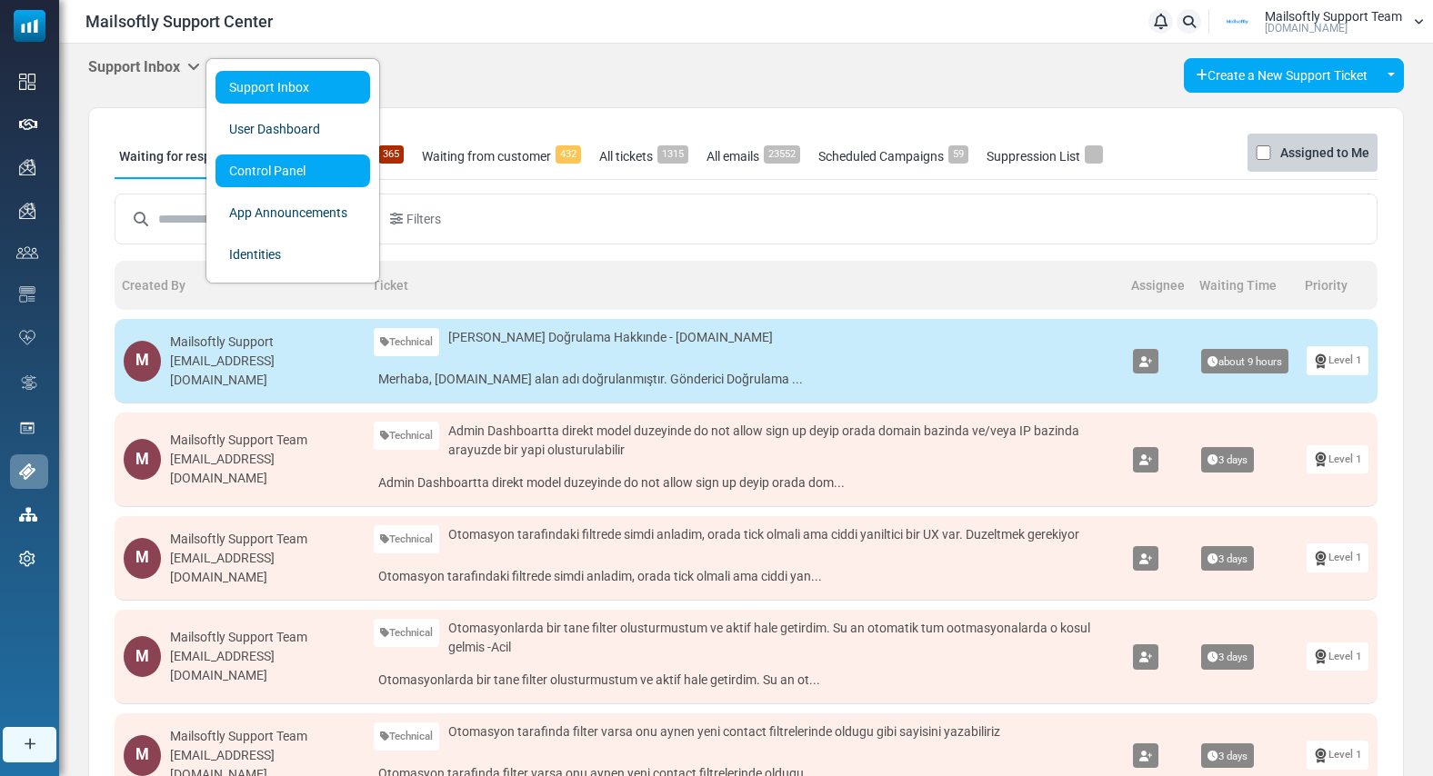
click at [272, 182] on link "Control Panel" at bounding box center [292, 171] width 155 height 33
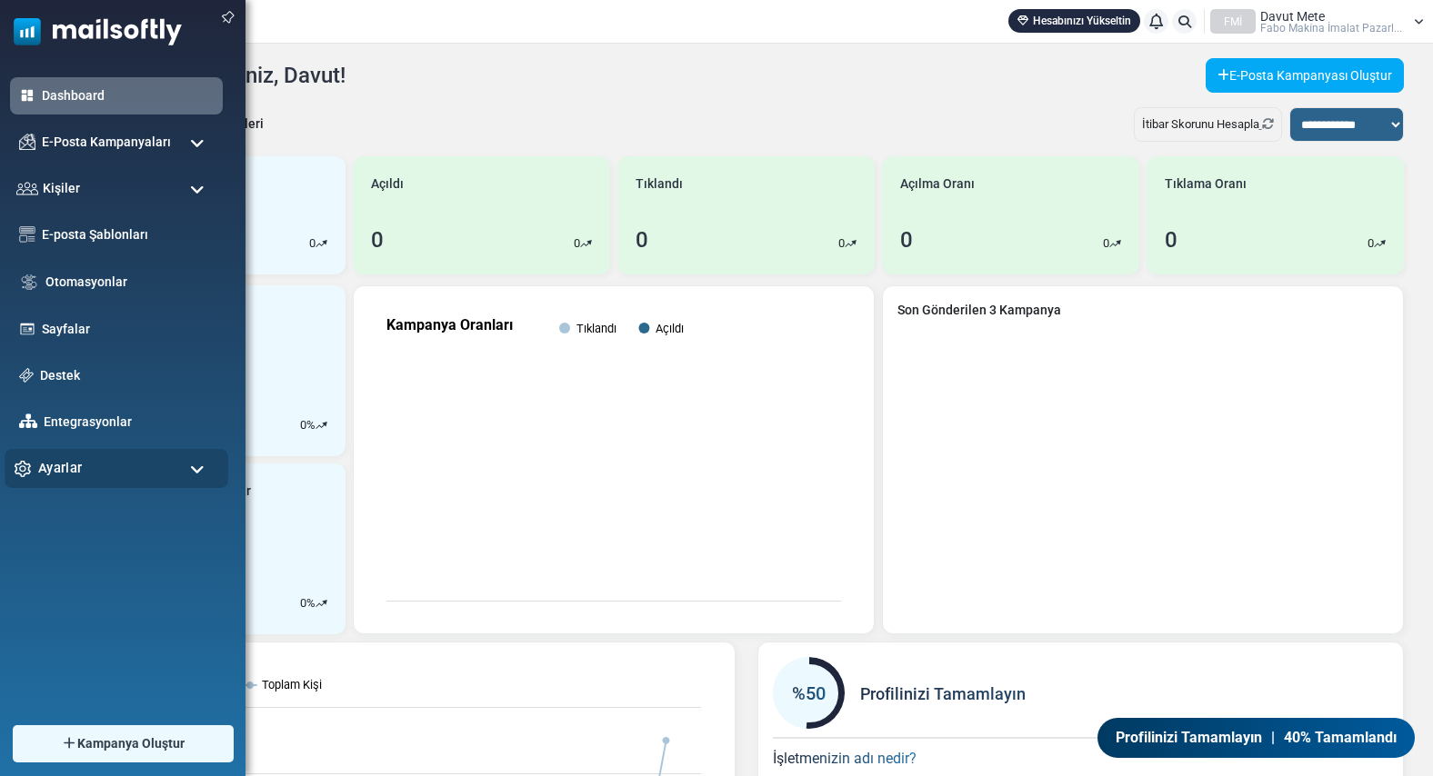
click at [75, 465] on span "Ayarlar" at bounding box center [60, 468] width 44 height 20
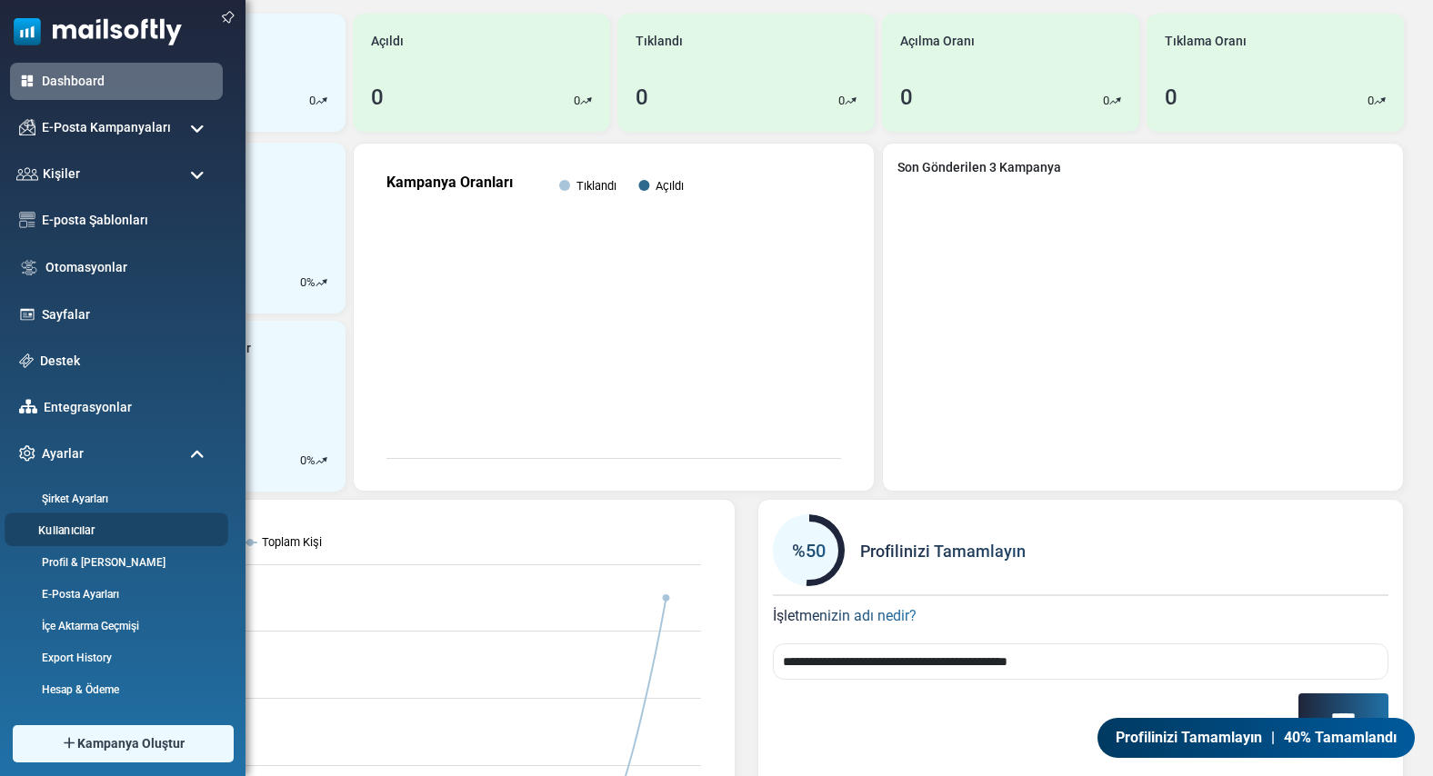
scroll to position [156, 0]
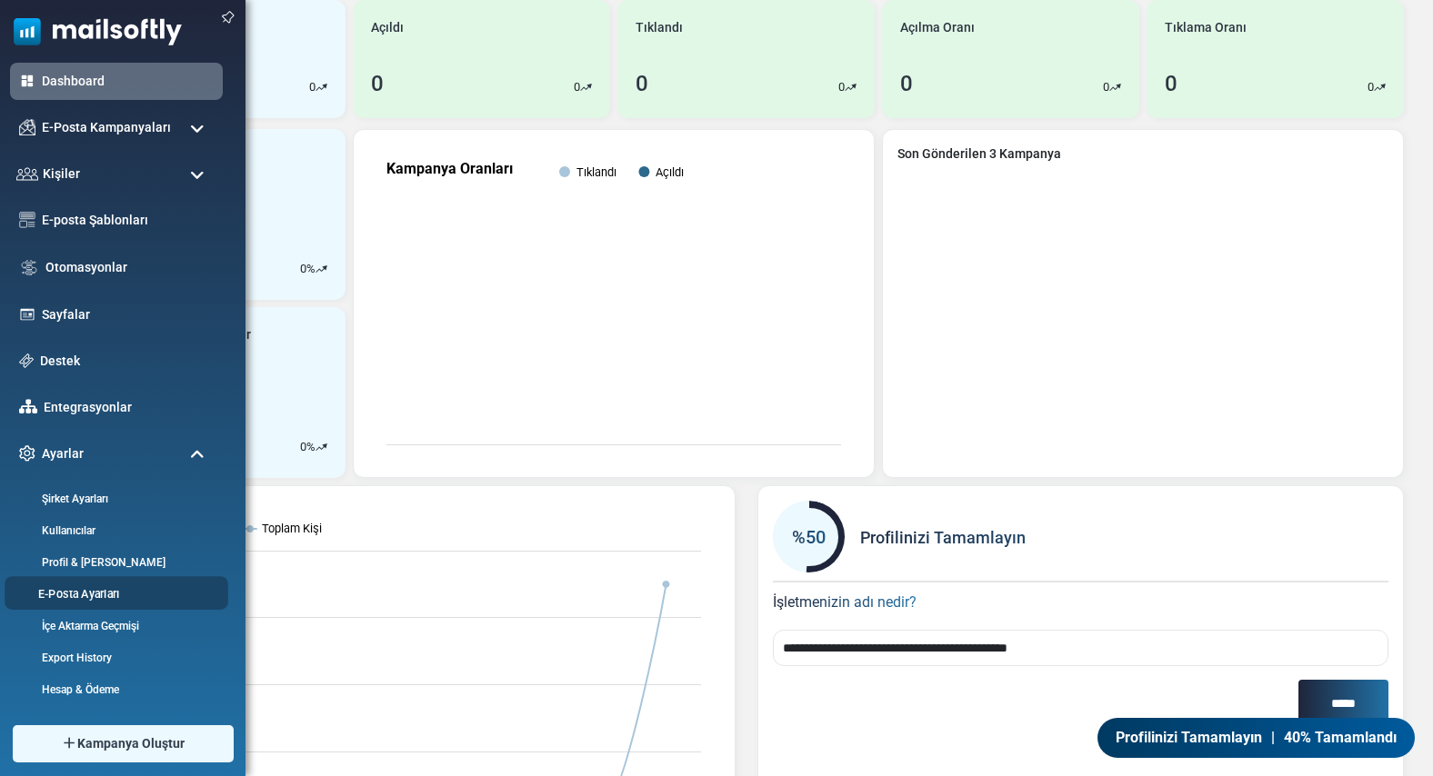
click at [77, 594] on link "E-Posta Ayarları" at bounding box center [114, 593] width 218 height 17
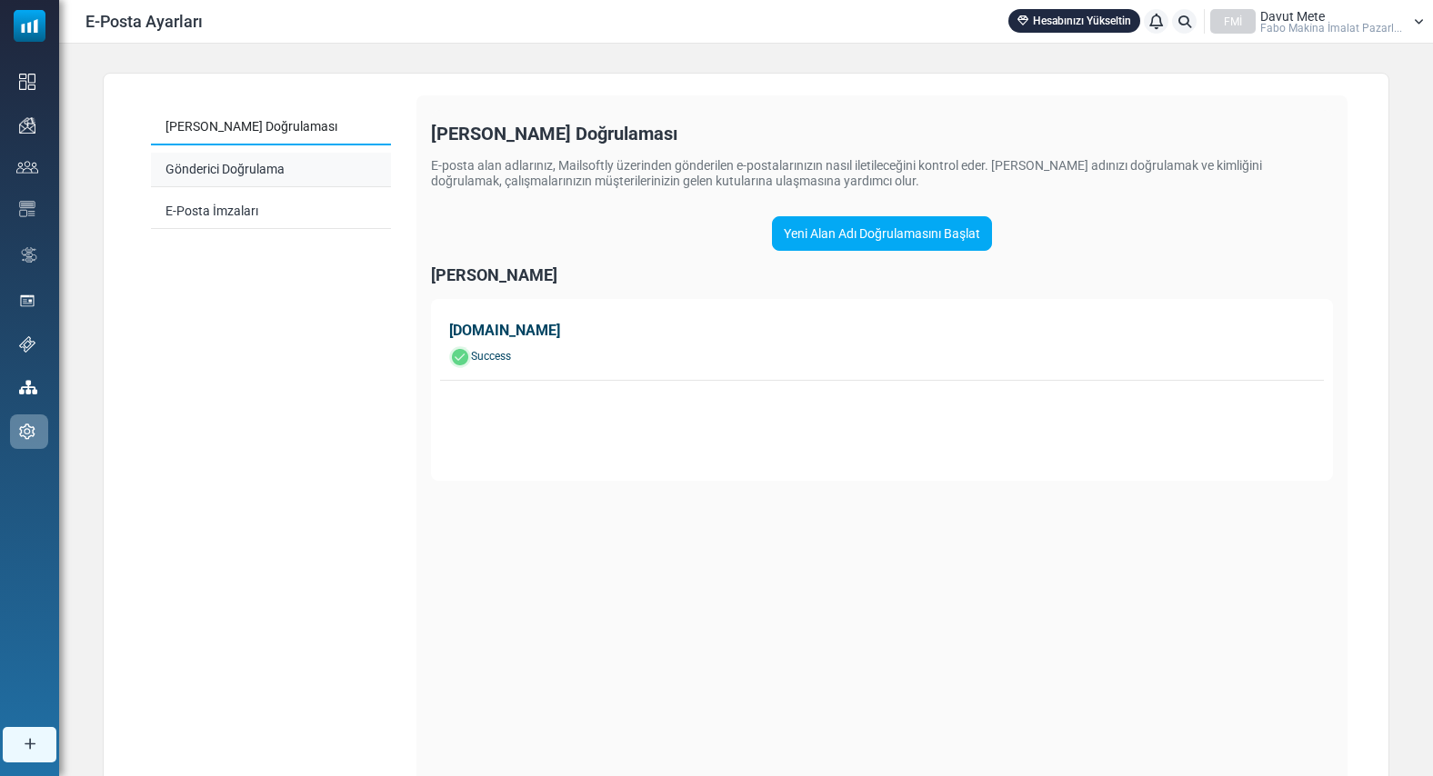
click at [236, 165] on link "Gönderici Doğrulama" at bounding box center [271, 170] width 240 height 35
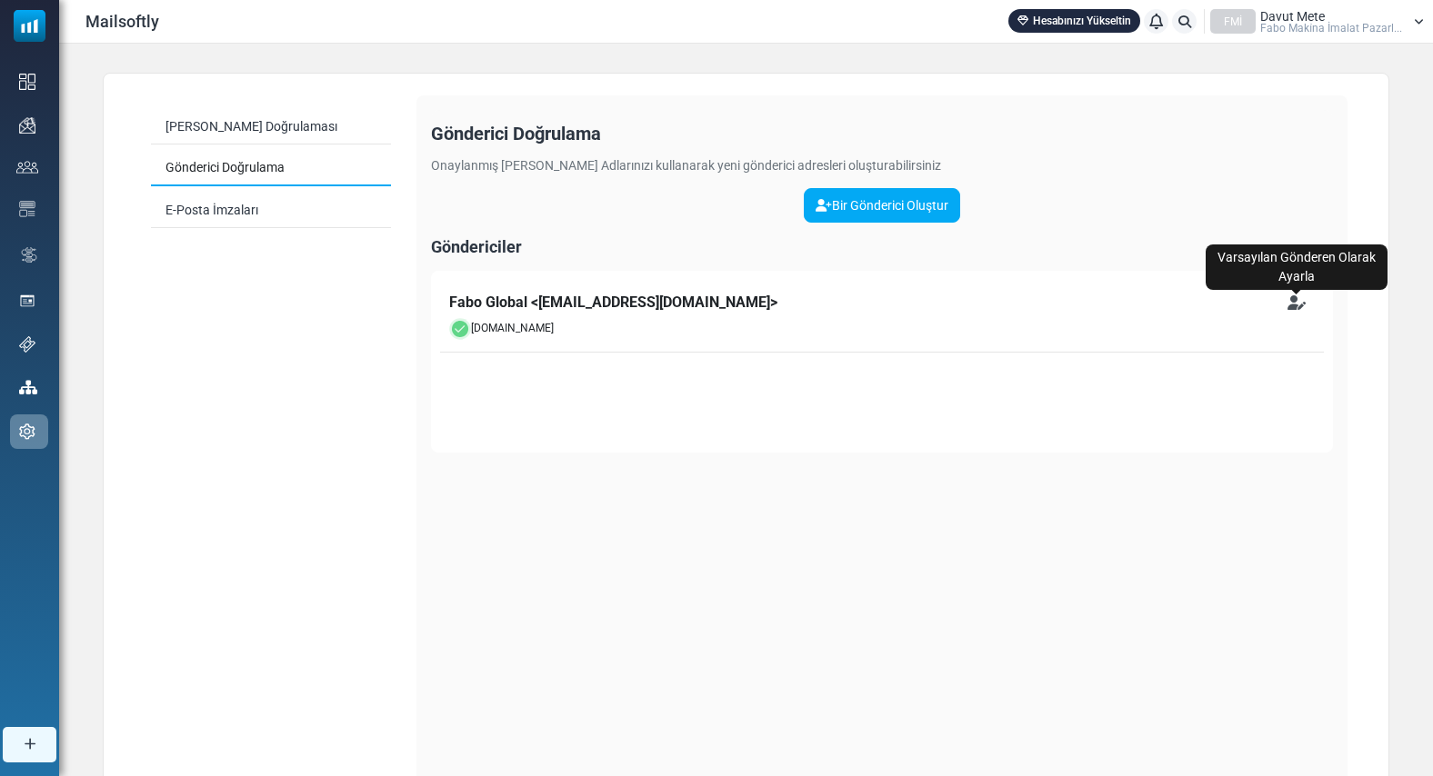
click at [1293, 304] on icon "Varsayılan Gönderen Olarak Ayarla" at bounding box center [1296, 302] width 18 height 15
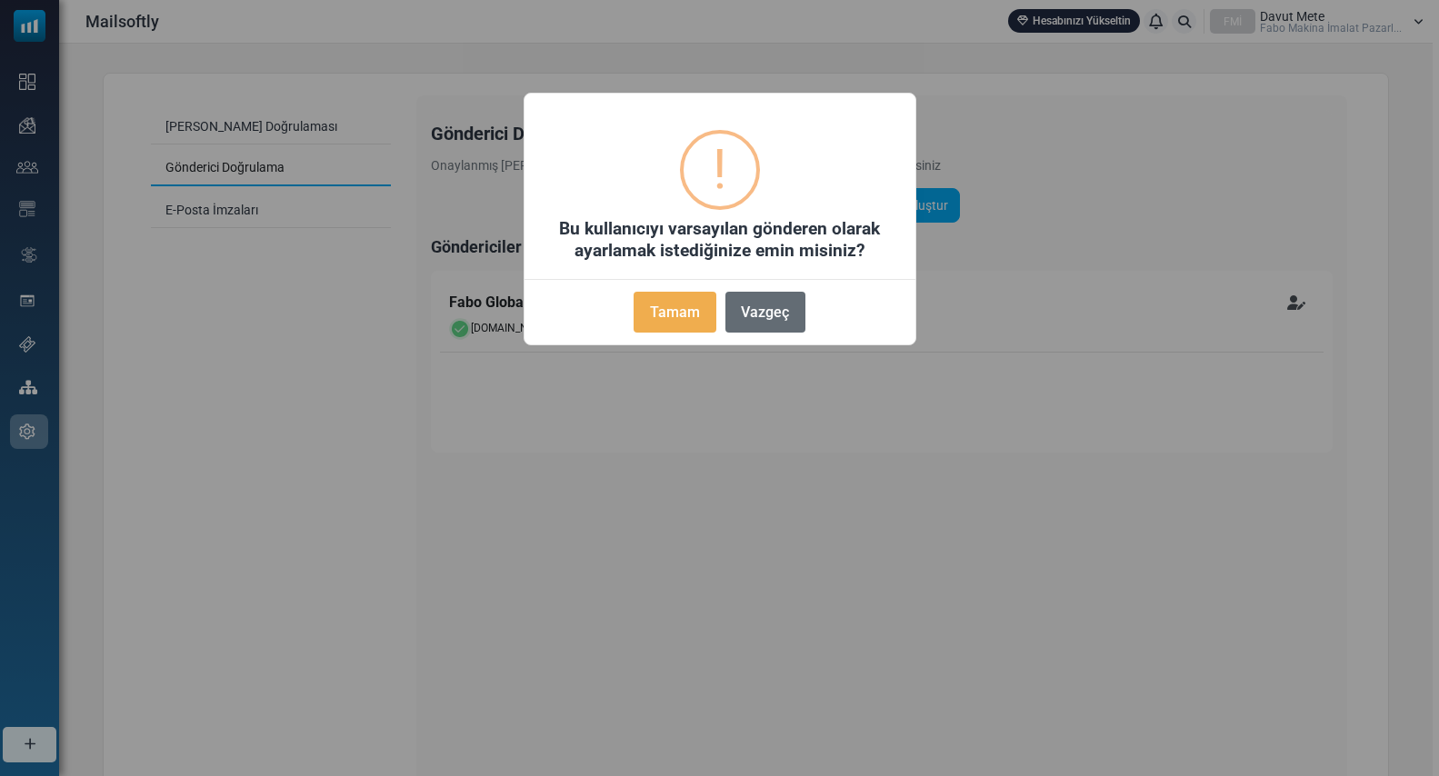
click at [779, 325] on button "Vazgeç" at bounding box center [765, 312] width 80 height 41
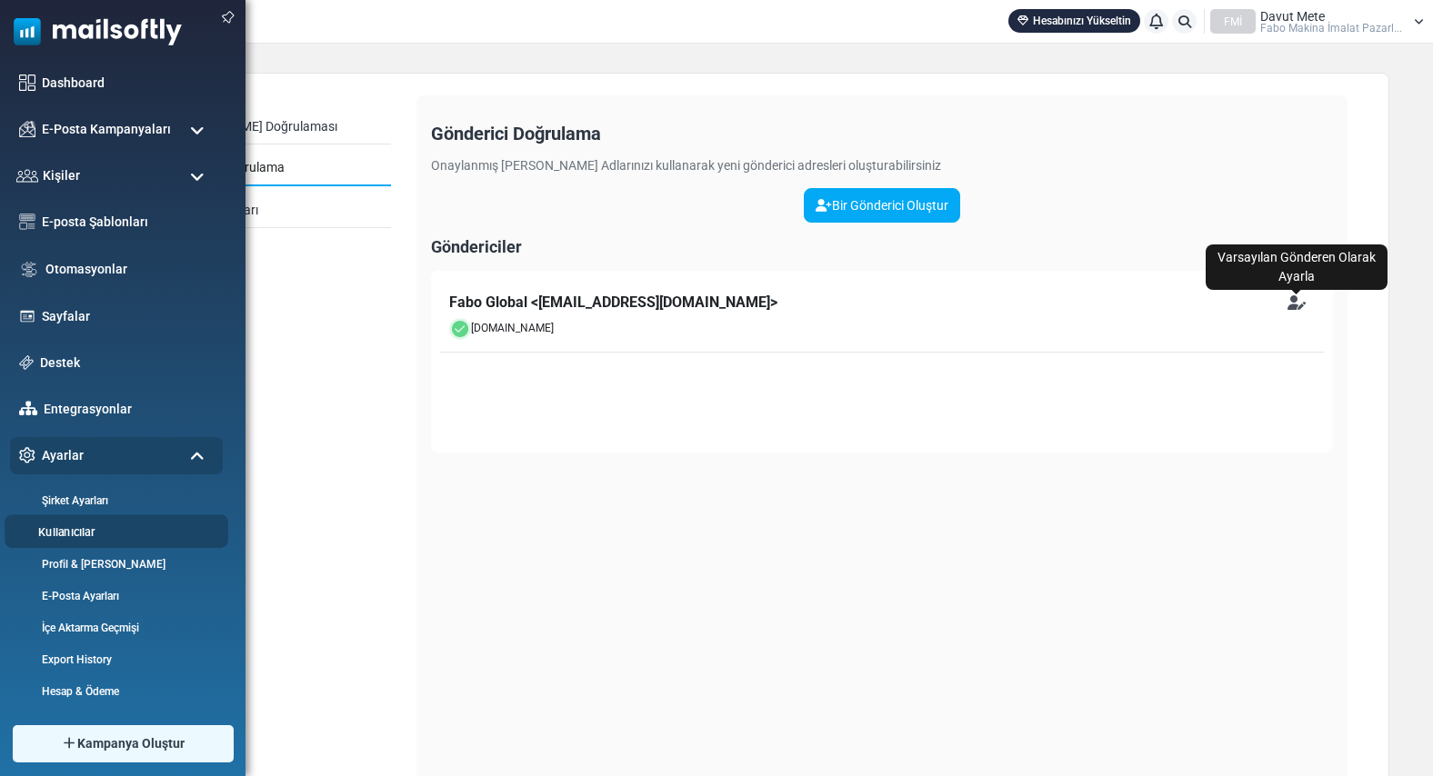
scroll to position [15, 0]
click at [69, 528] on link "Kullanıcılar" at bounding box center [114, 530] width 218 height 17
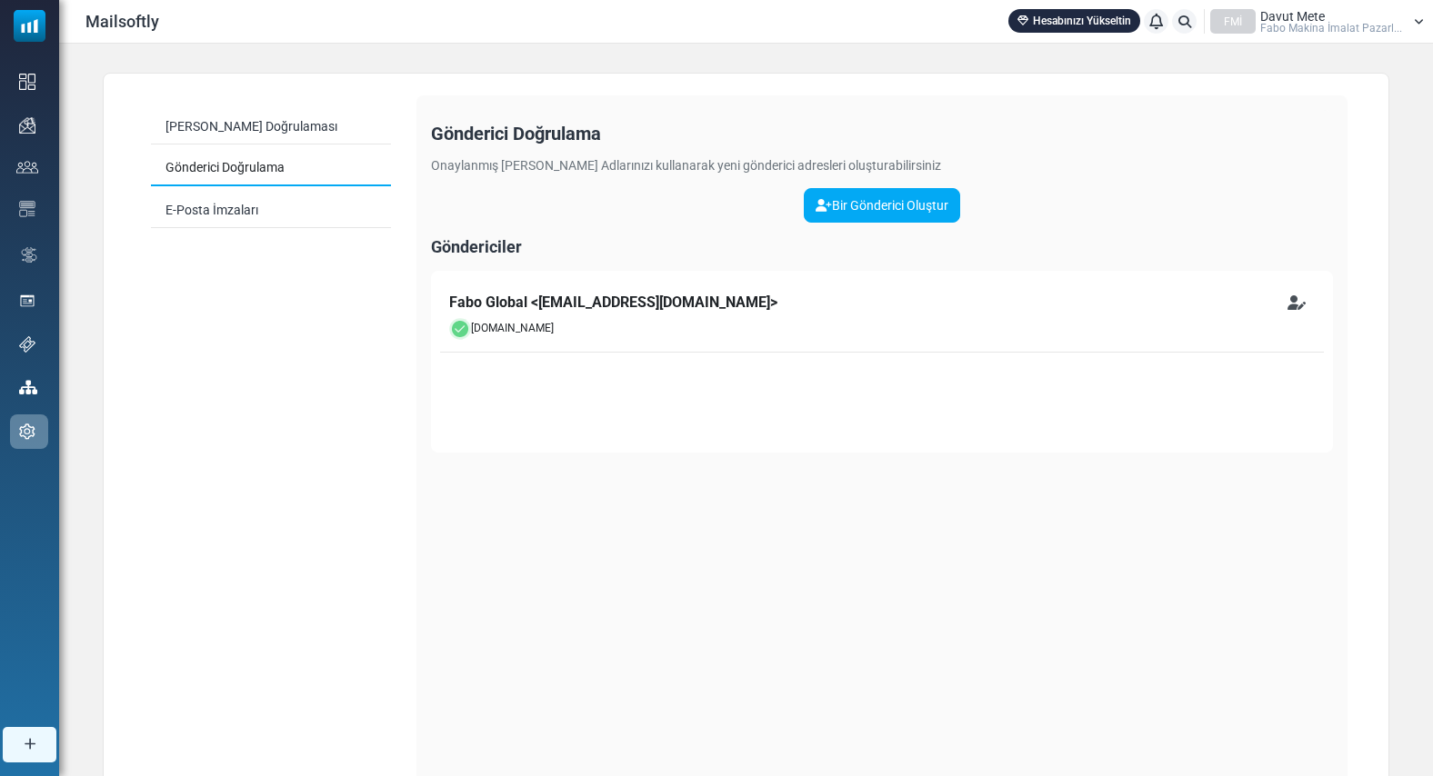
scroll to position [0, 0]
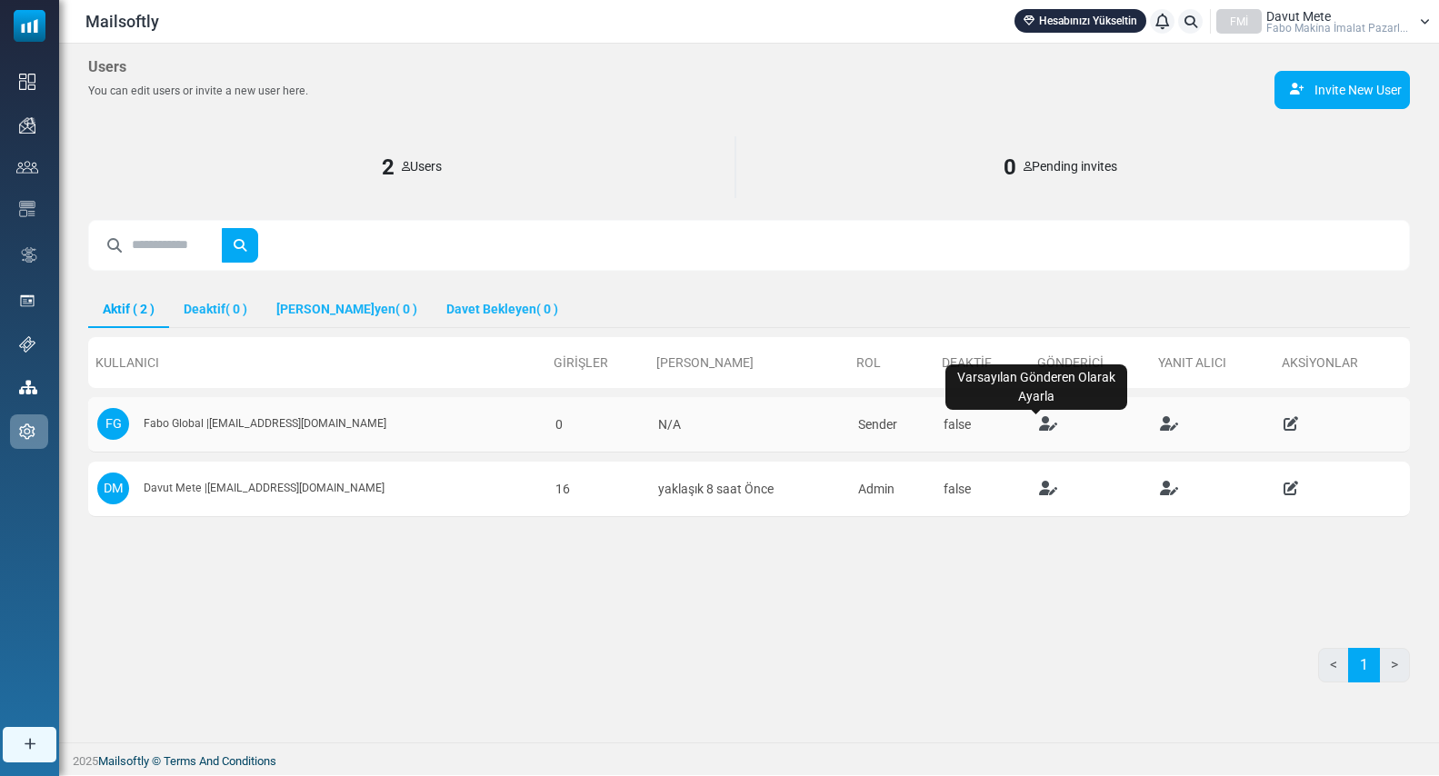
click at [1039, 422] on icon "Varsayılan Gönderen Olarak Ayarla" at bounding box center [1048, 423] width 18 height 15
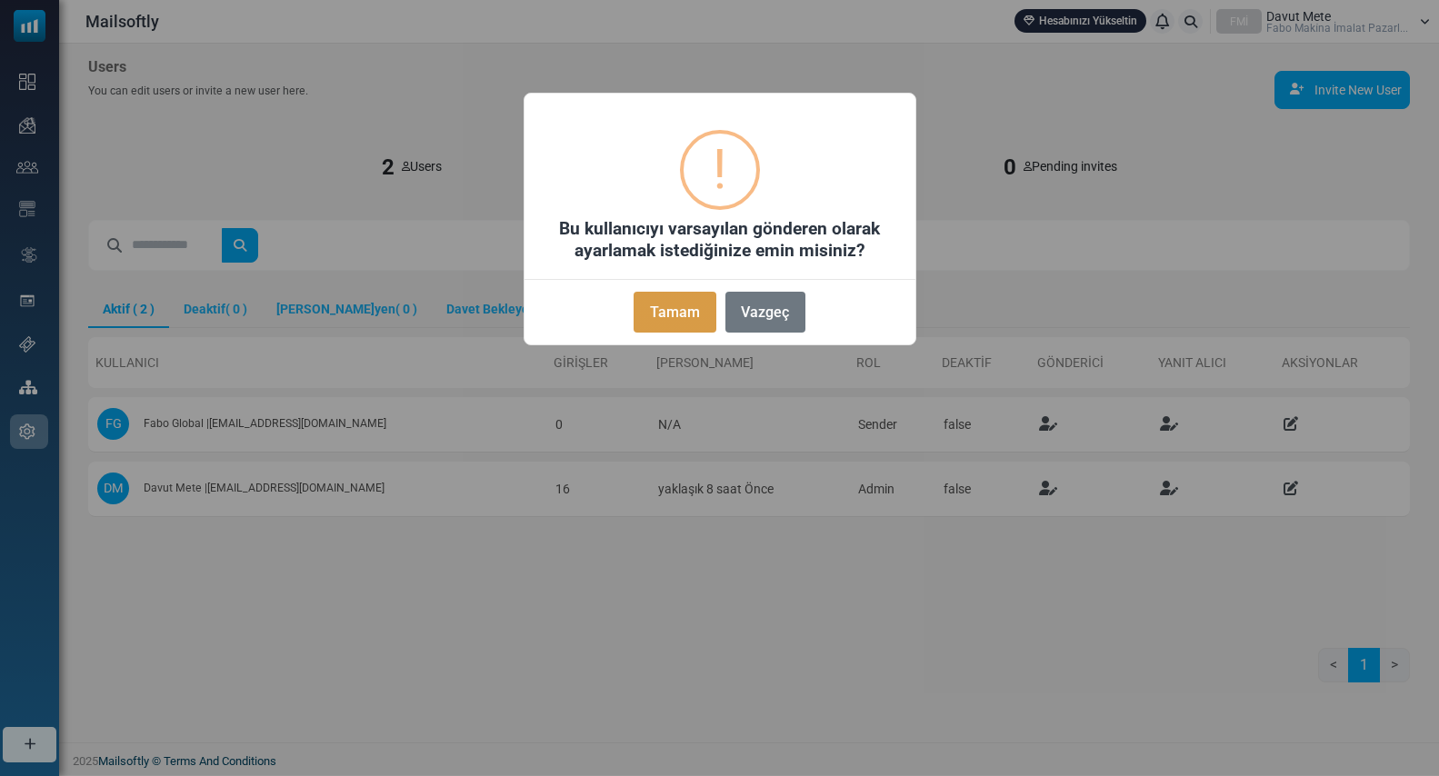
click at [691, 323] on button "Tamam" at bounding box center [675, 312] width 82 height 41
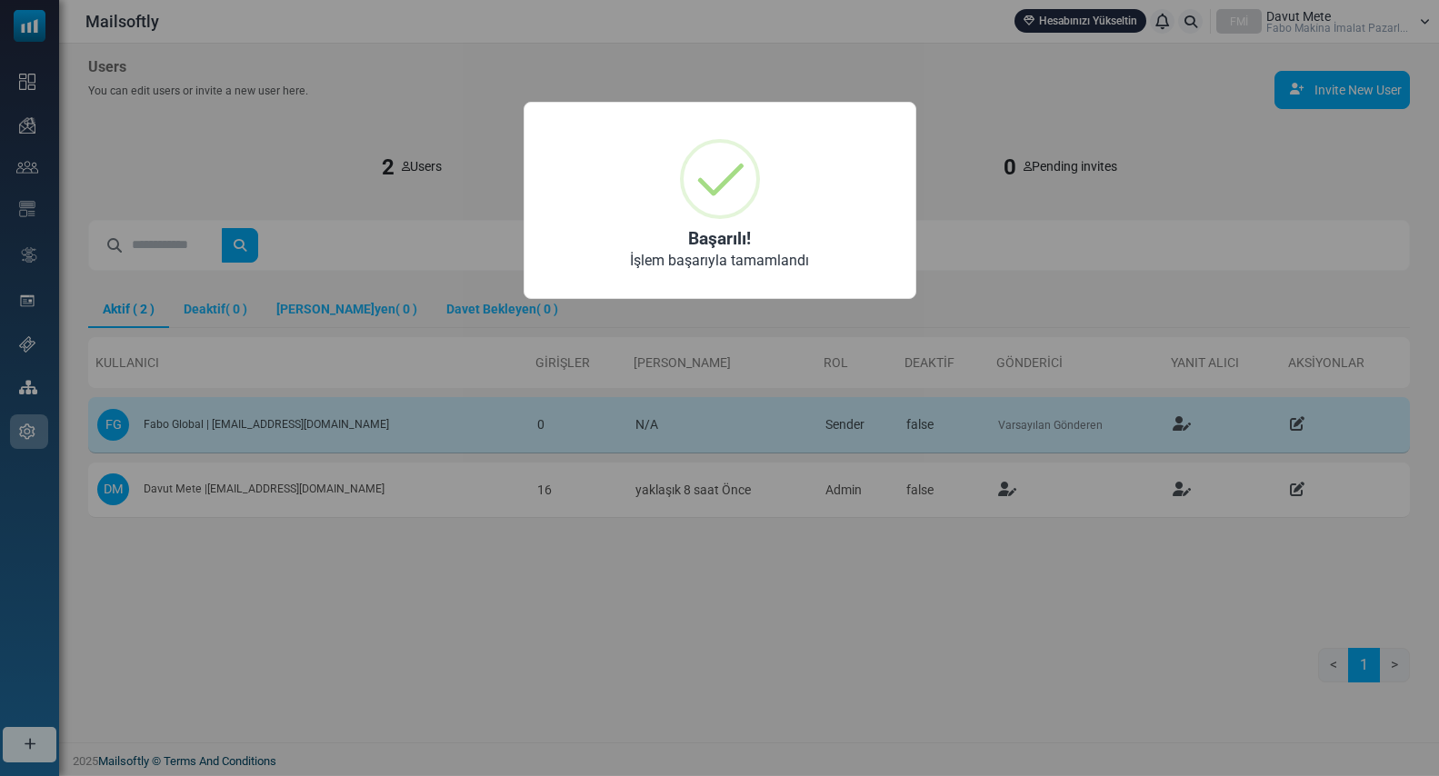
click at [1085, 577] on div "× Başarılı! İşlem başarıyla tamamlandı OK No Cancel" at bounding box center [719, 388] width 1439 height 776
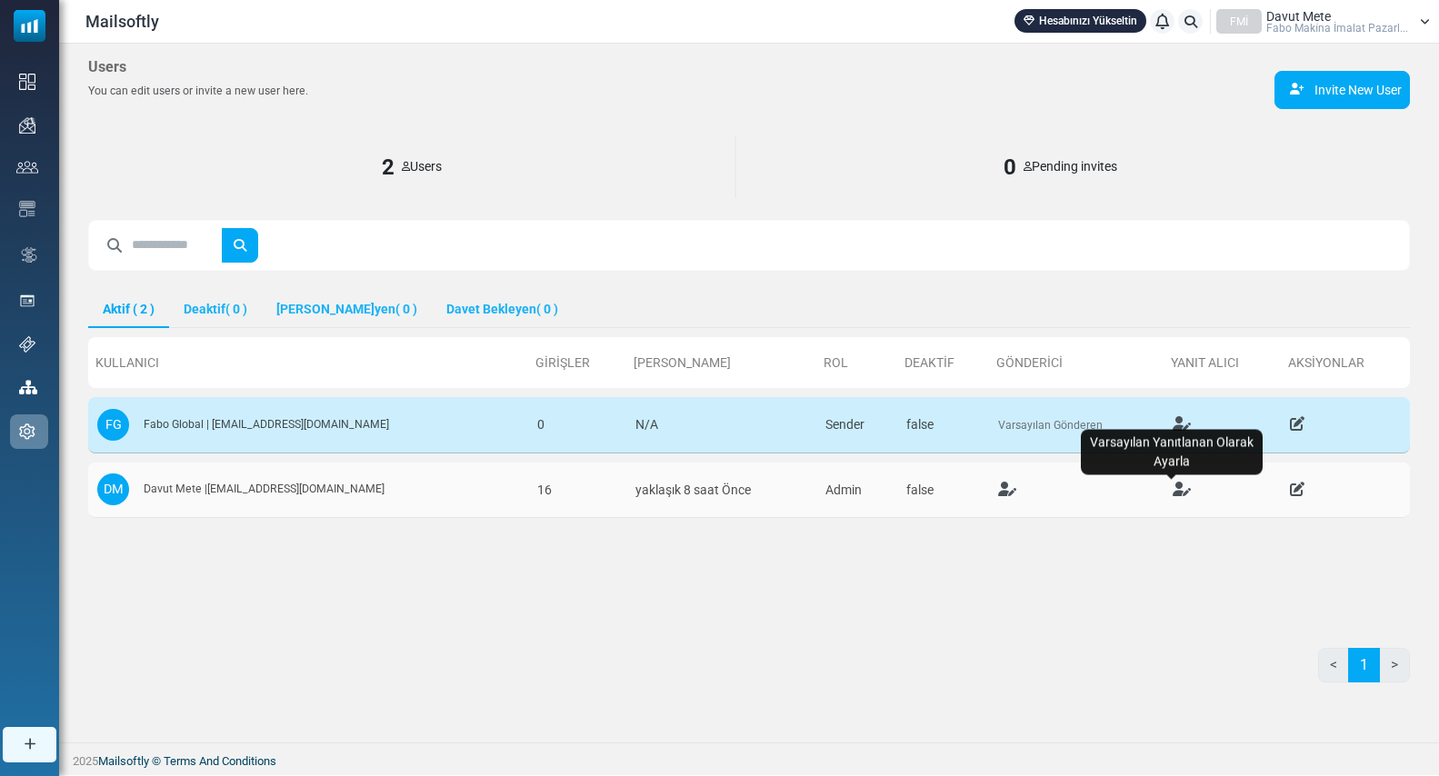
click at [1173, 489] on icon "Varsayılan Yanıtlanan Olarak Ayarla" at bounding box center [1182, 489] width 18 height 15
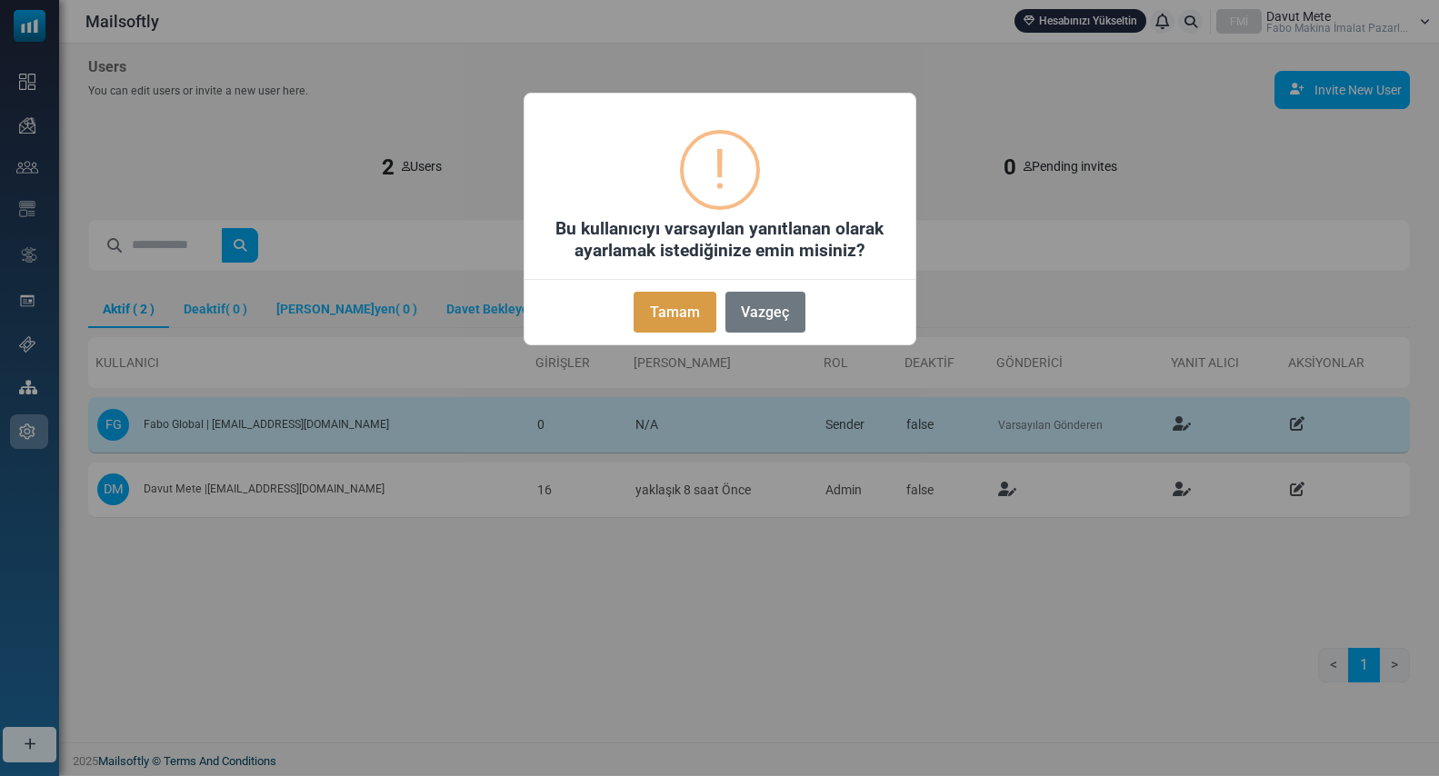
click at [674, 308] on button "Tamam" at bounding box center [675, 312] width 82 height 41
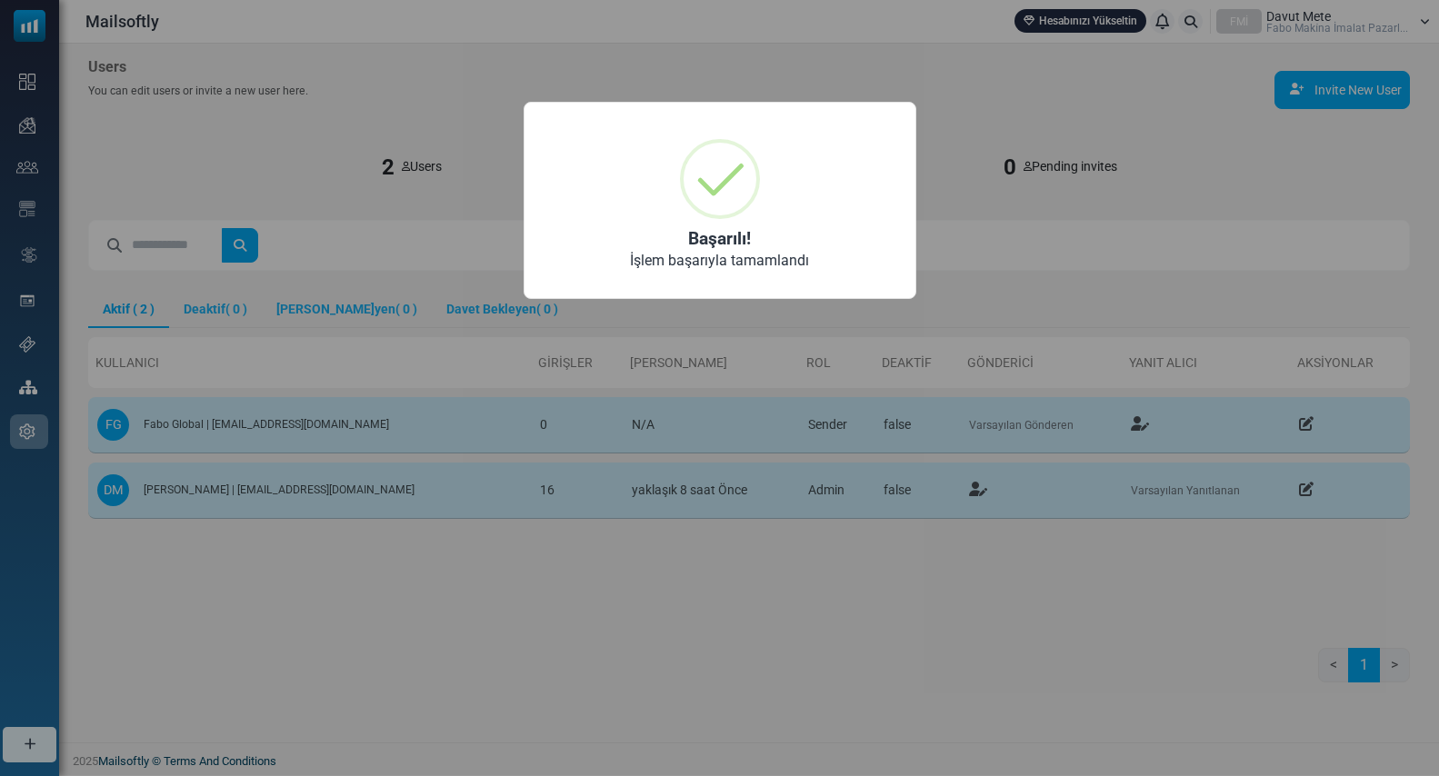
click at [799, 606] on div "× Başarılı! İşlem başarıyla tamamlandı OK No Cancel" at bounding box center [719, 388] width 1439 height 776
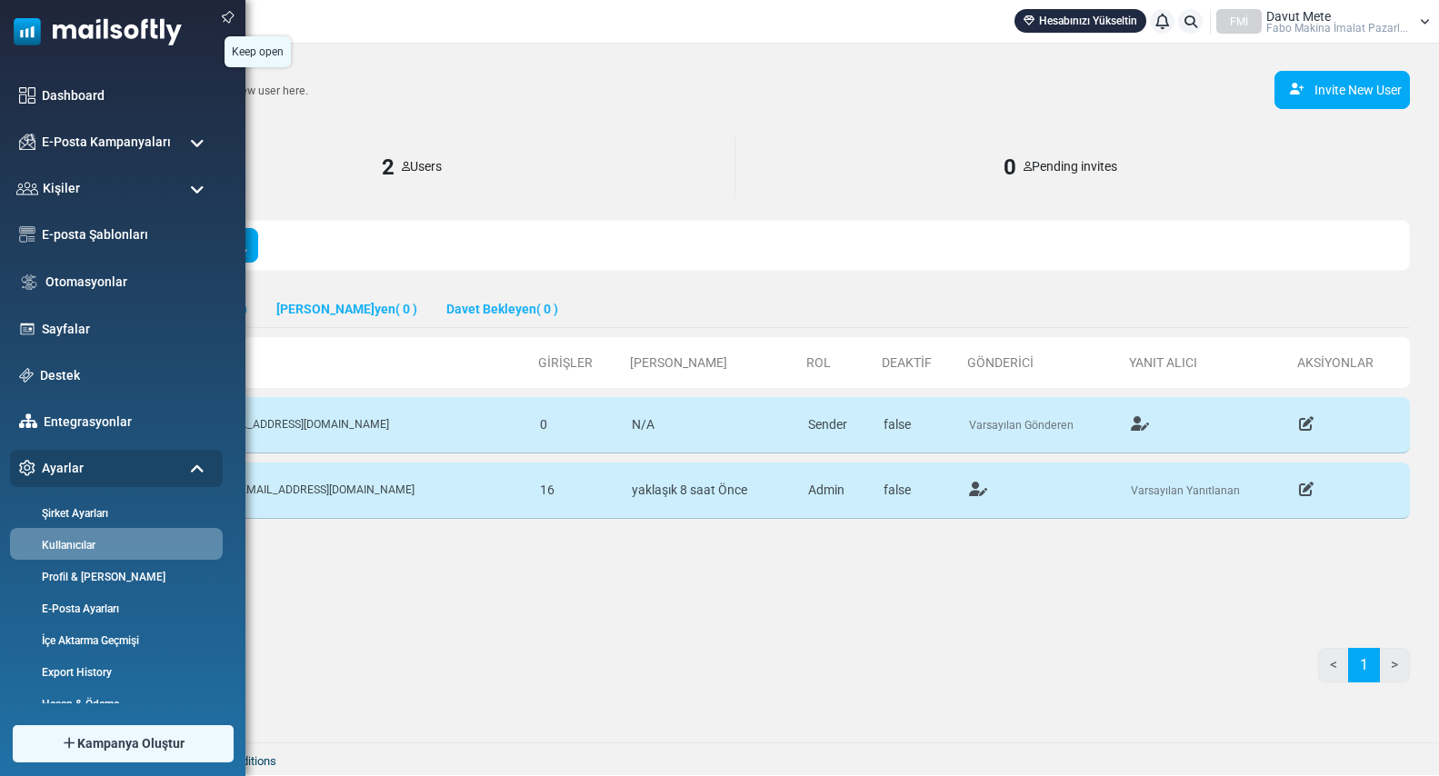
click at [225, 15] on img at bounding box center [228, 17] width 26 height 25
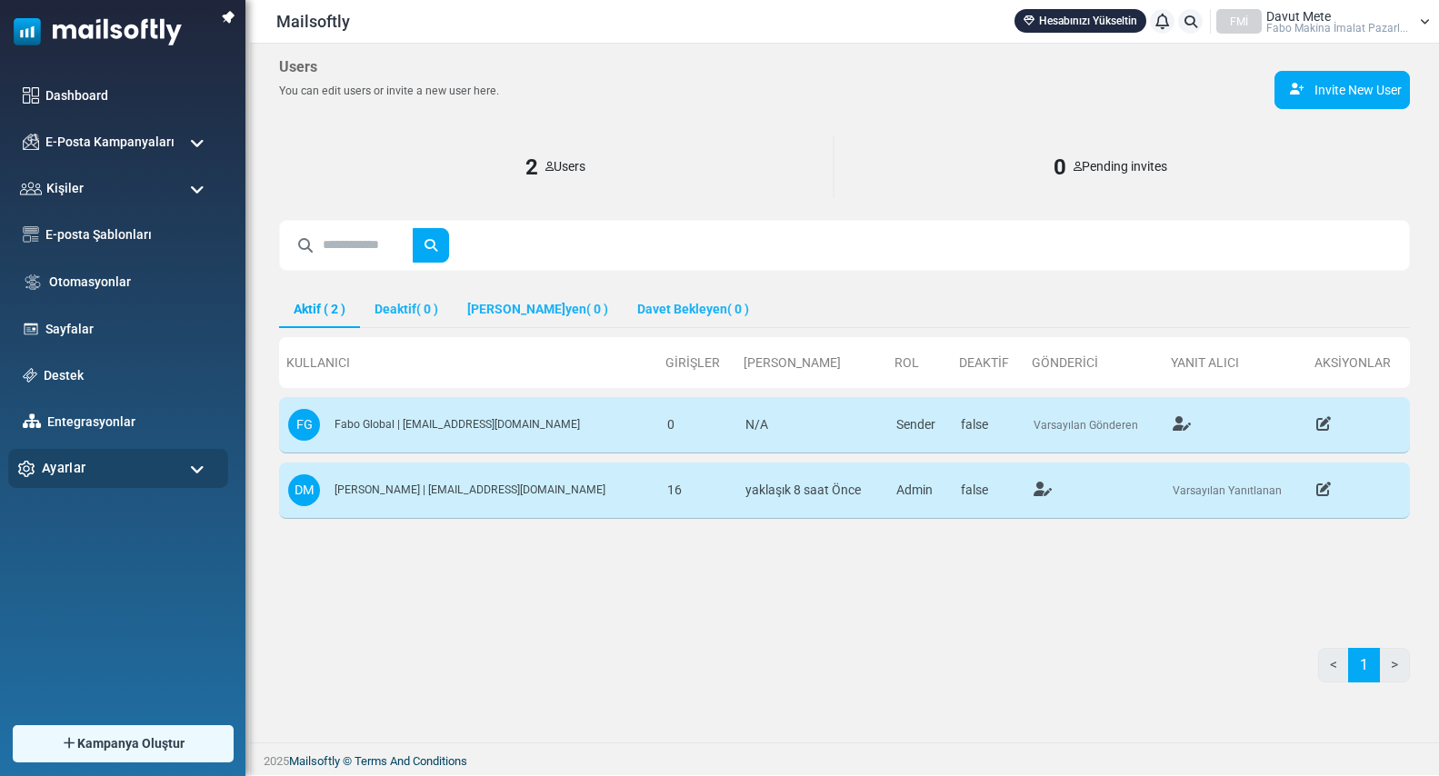
click at [188, 473] on div "Ayarlar" at bounding box center [118, 468] width 220 height 39
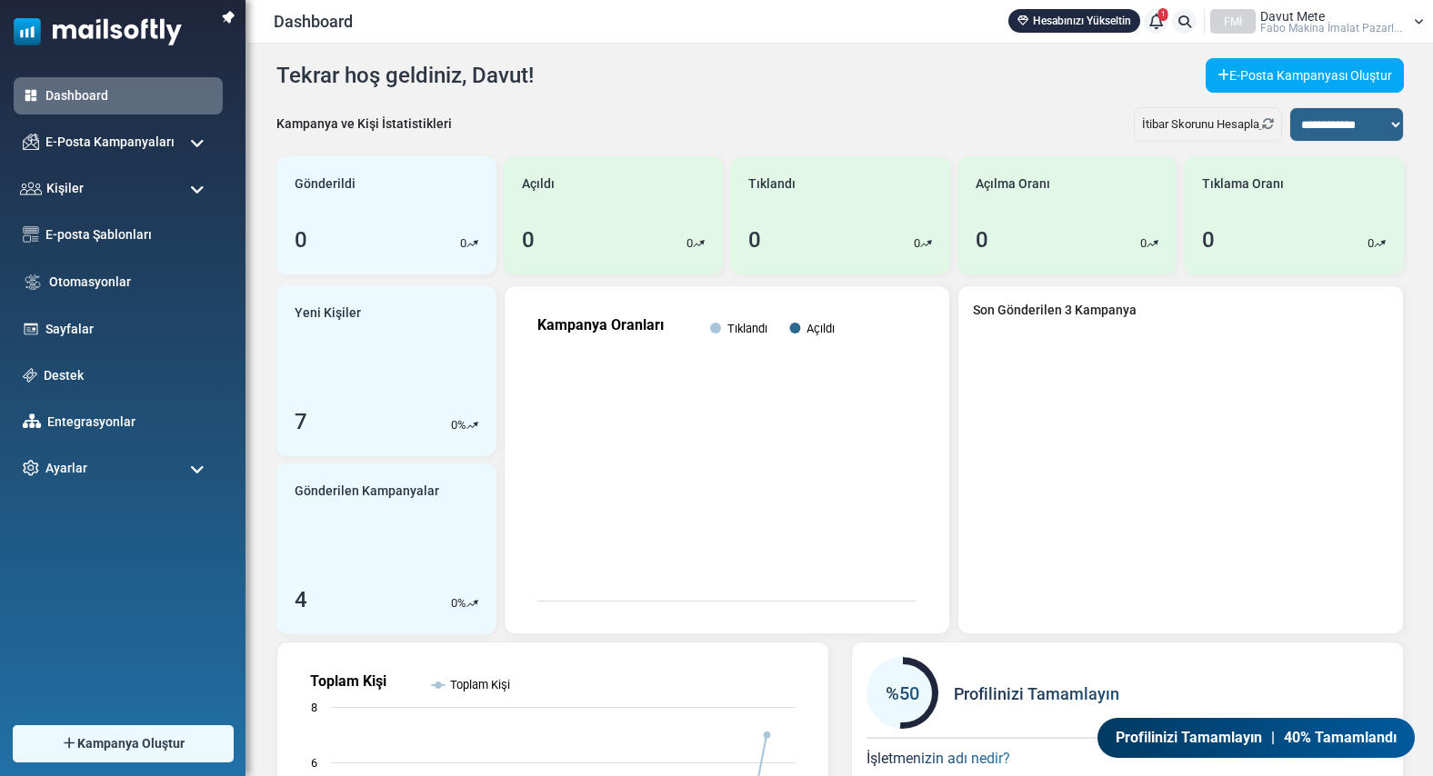
click at [1299, 20] on span "Davut Mete" at bounding box center [1292, 16] width 65 height 13
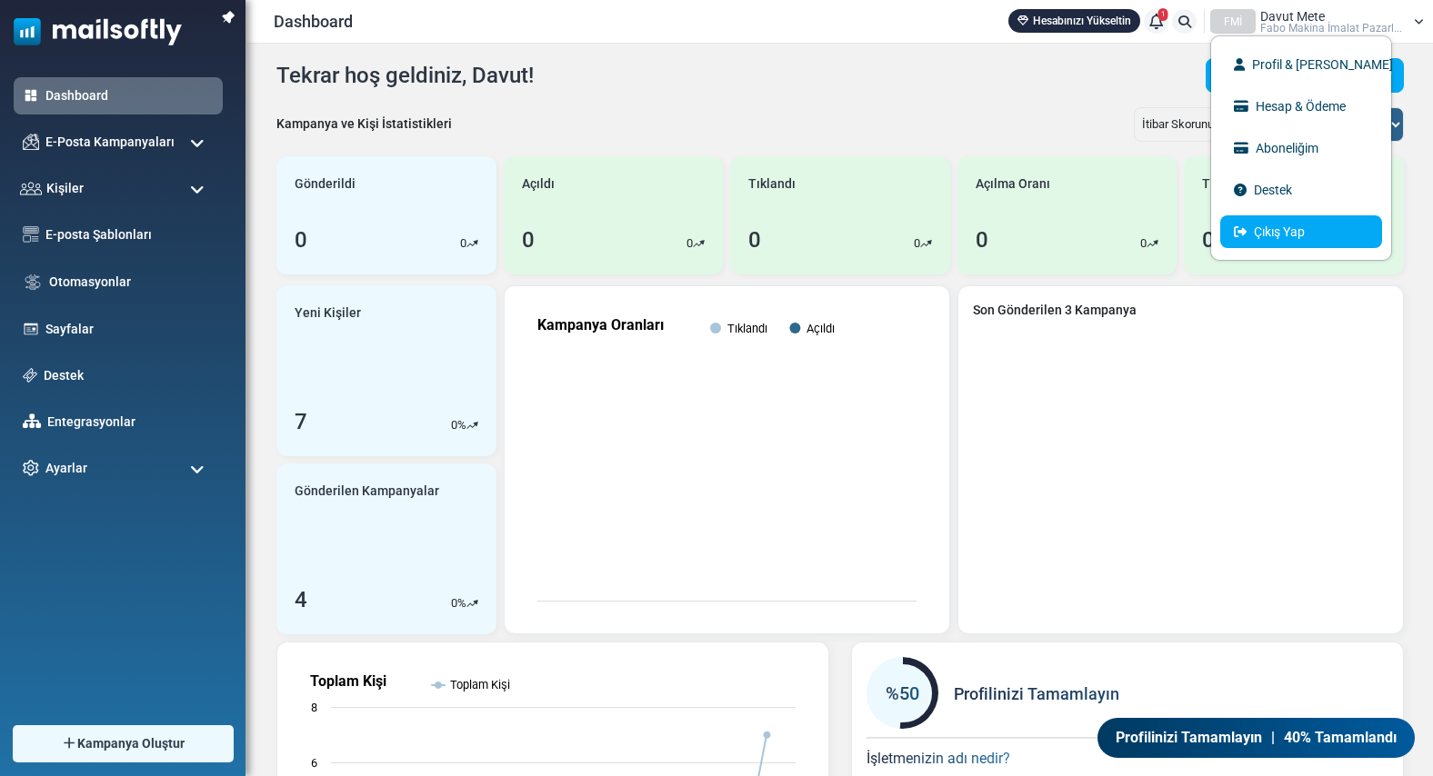
click at [1287, 227] on link "Çıkış Yap" at bounding box center [1301, 231] width 162 height 33
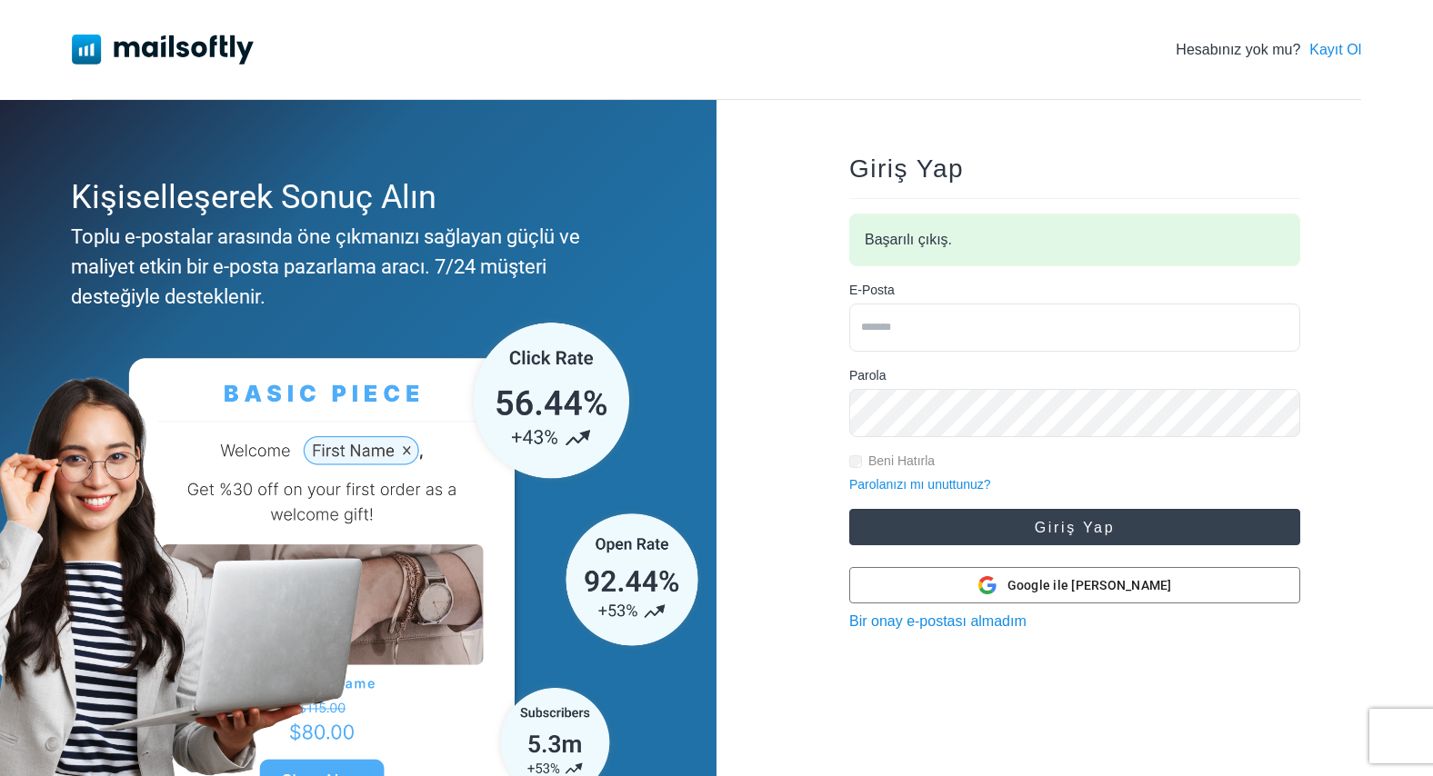
type input "**********"
click at [941, 522] on button "Giriş Yap" at bounding box center [1074, 527] width 451 height 36
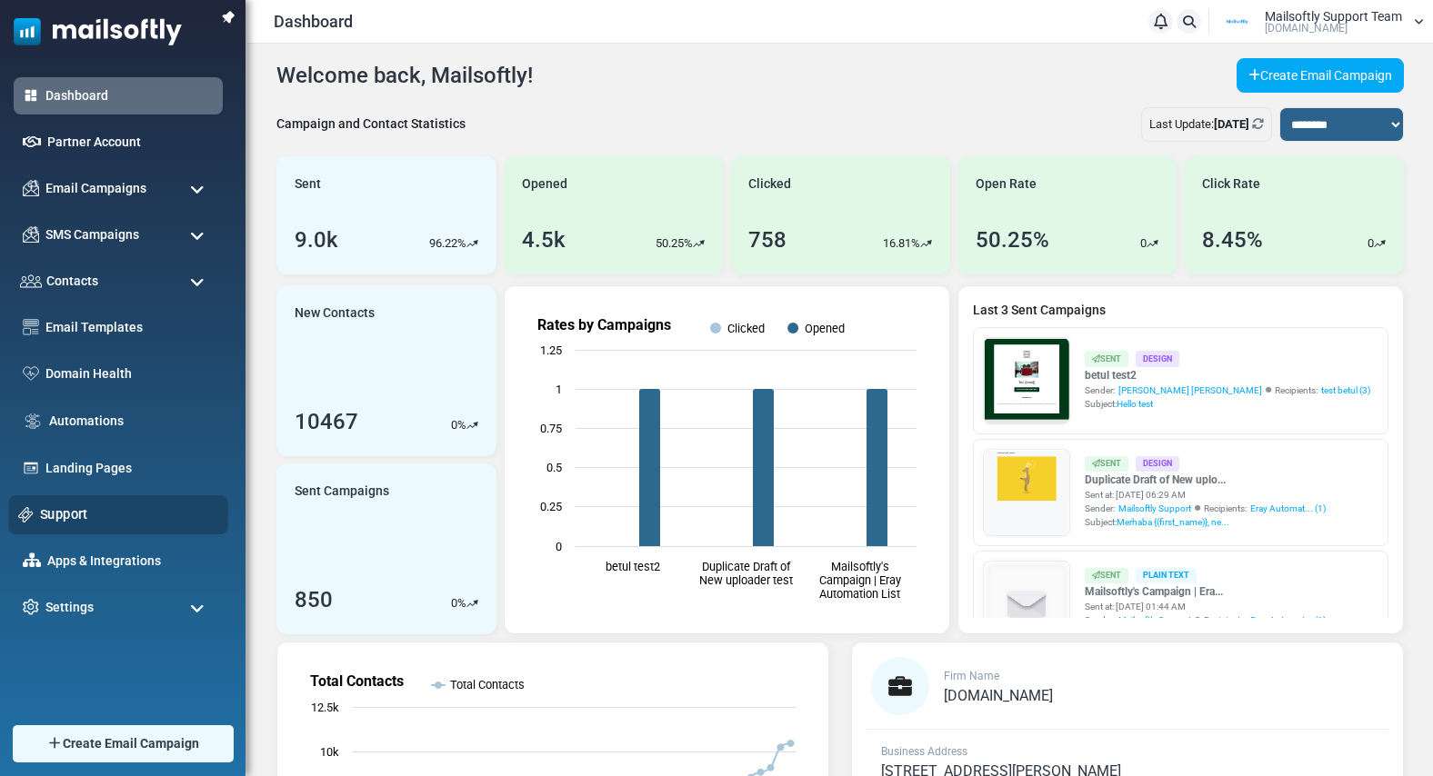
click at [76, 516] on link "Support" at bounding box center [129, 515] width 178 height 20
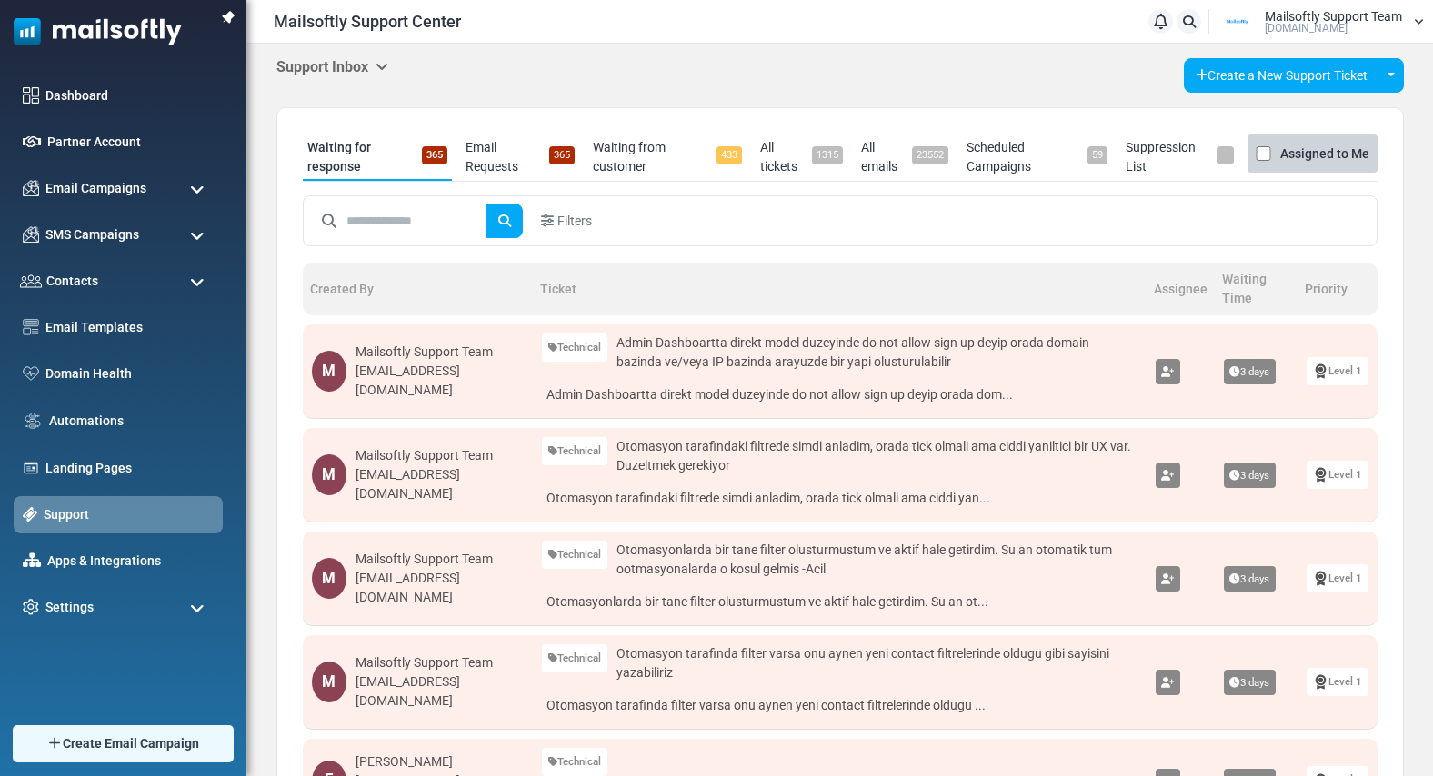
click at [380, 62] on icon at bounding box center [381, 66] width 13 height 15
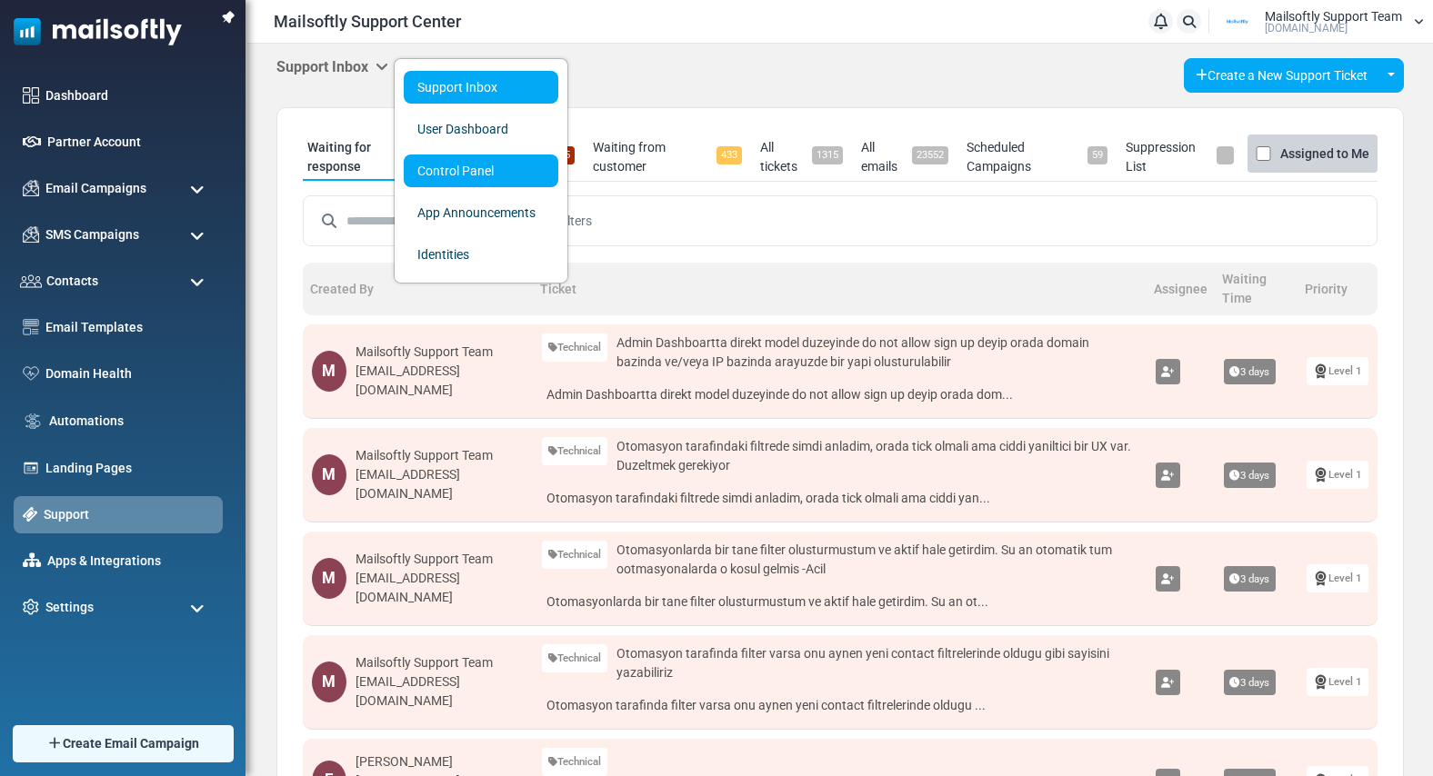
click at [430, 165] on link "Control Panel" at bounding box center [481, 171] width 155 height 33
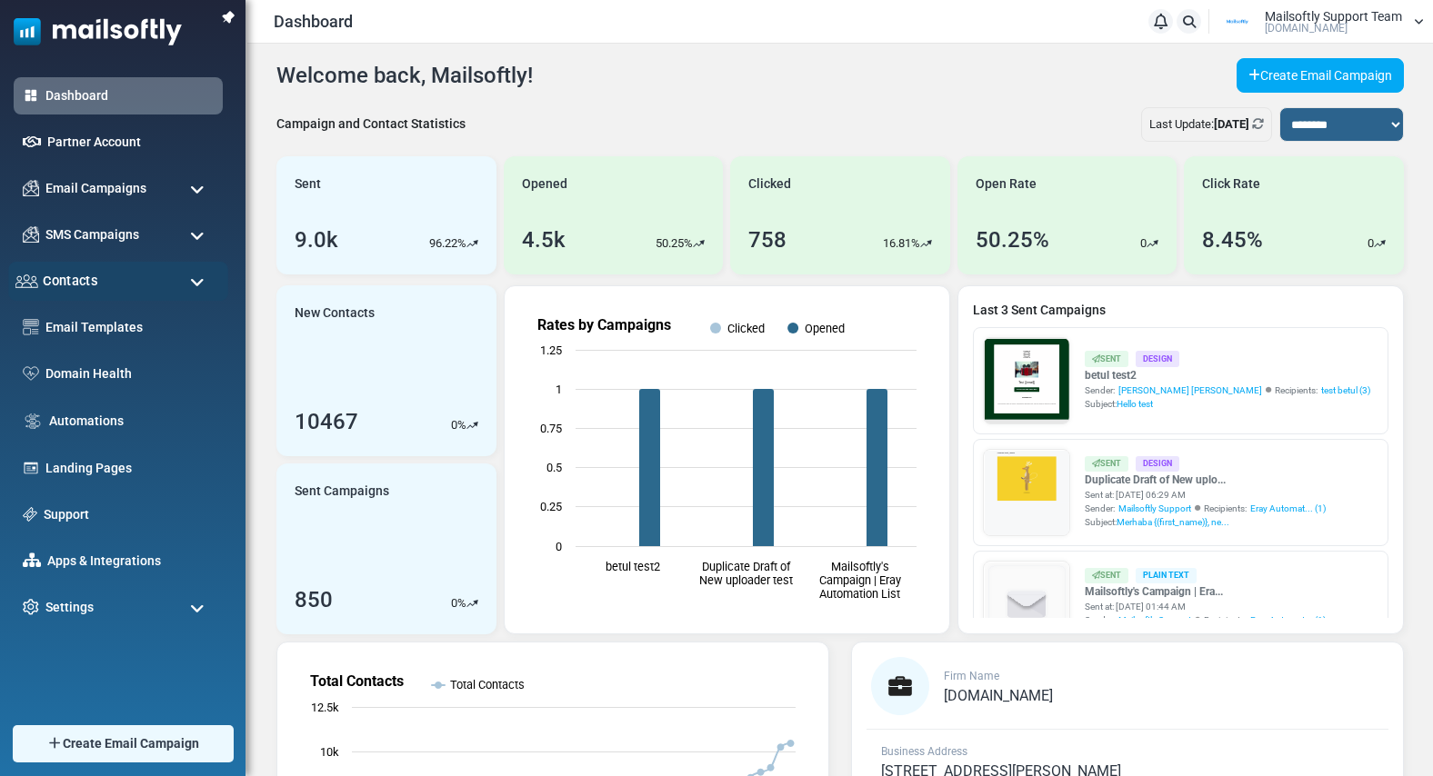
click at [70, 293] on div "Contacts" at bounding box center [118, 281] width 220 height 39
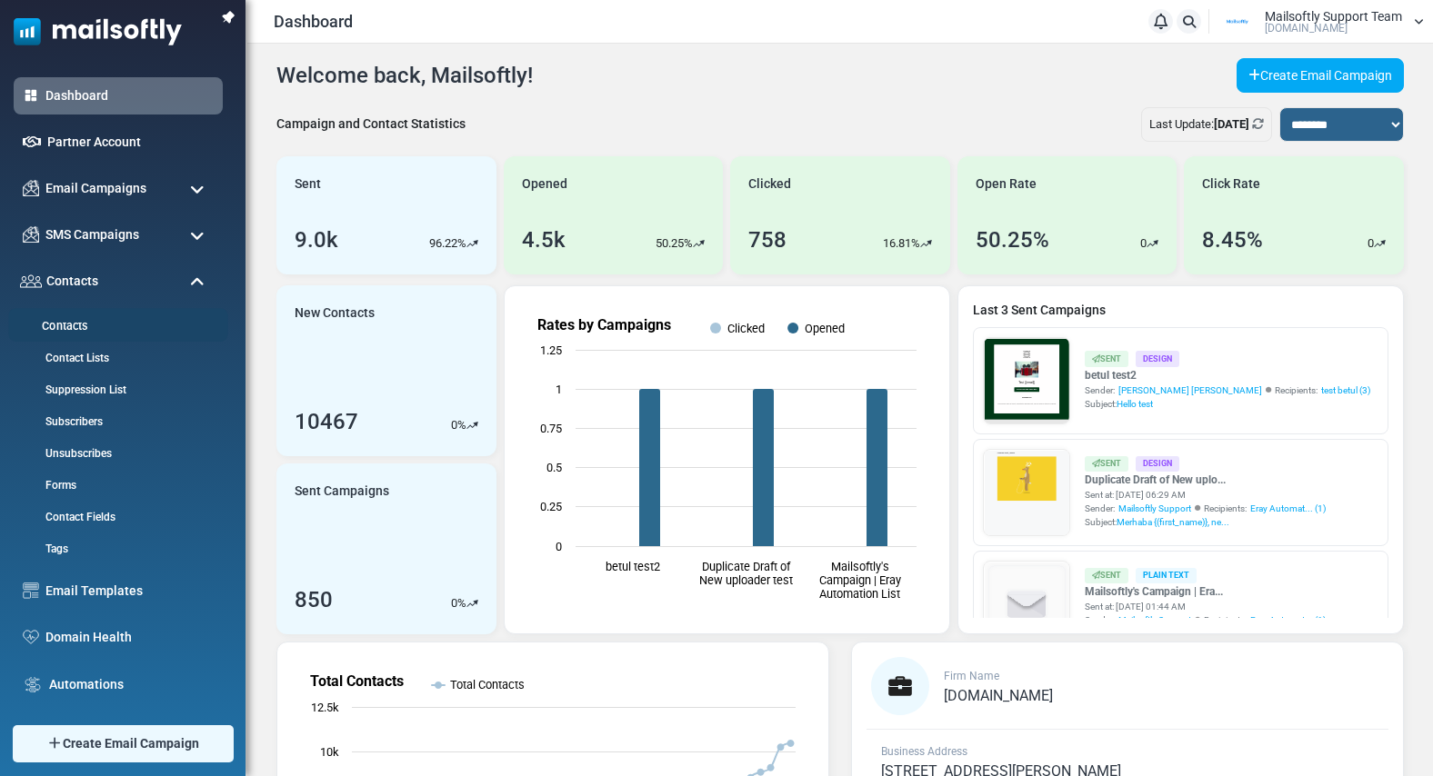
click at [73, 329] on link "Contacts" at bounding box center [115, 326] width 215 height 17
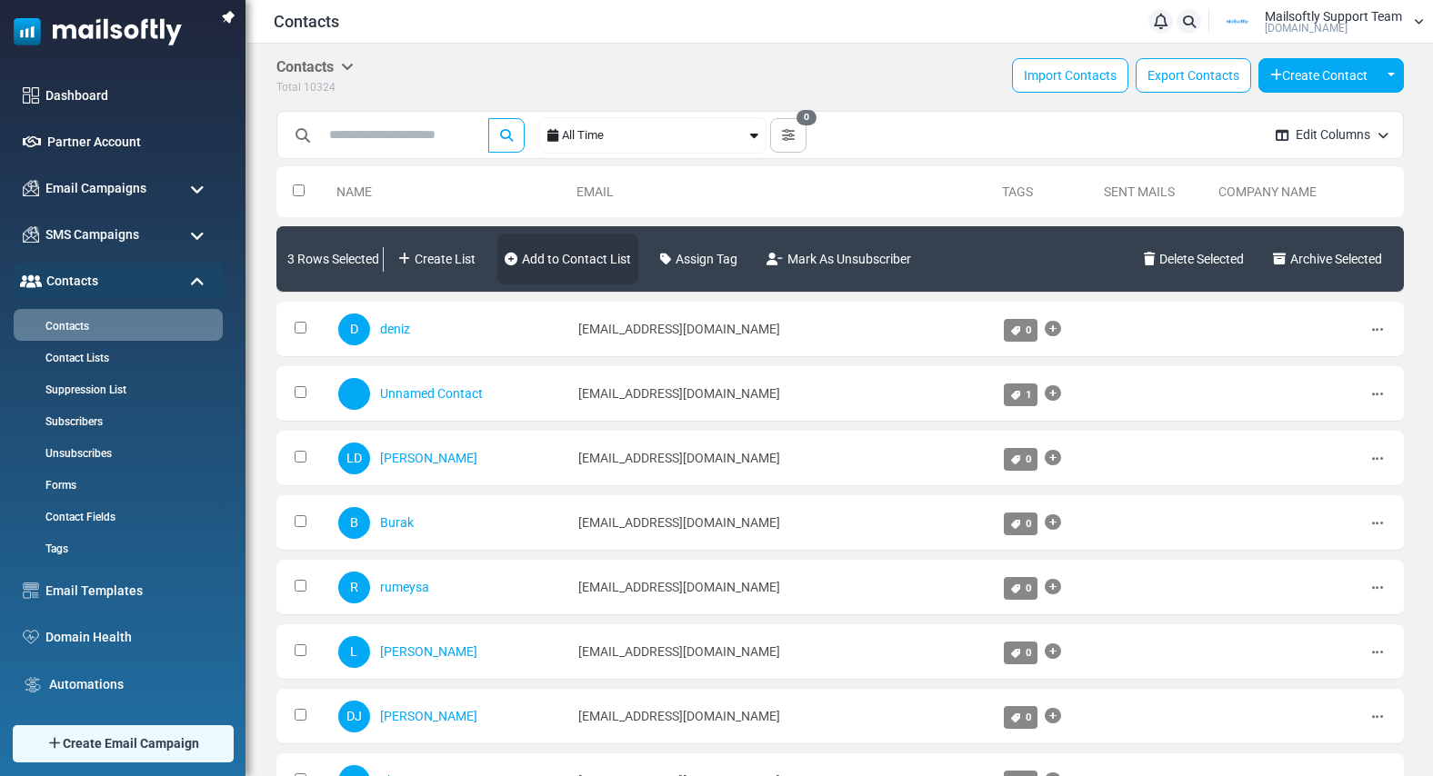
click at [603, 258] on link "Add to Contact List" at bounding box center [567, 259] width 141 height 51
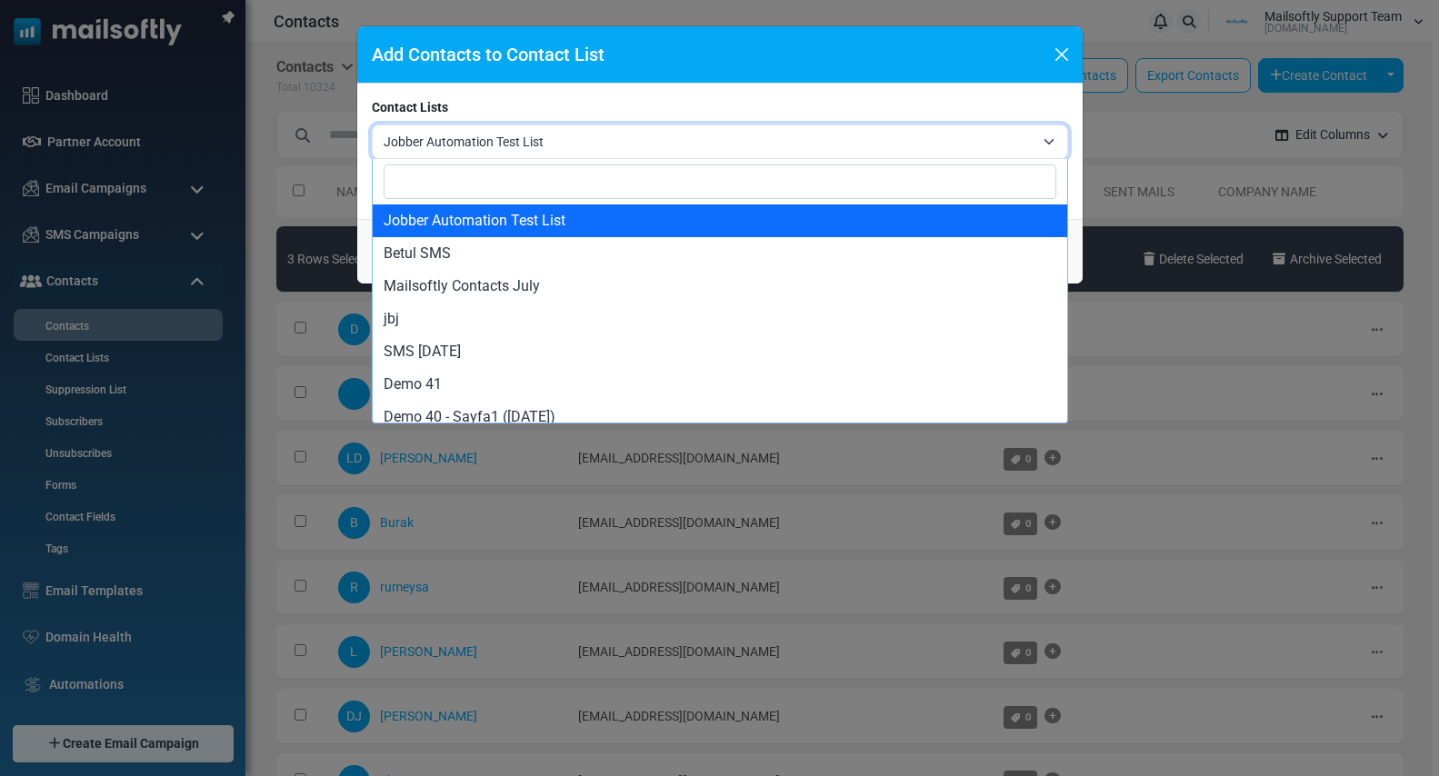
click at [569, 145] on span "Jobber Automation Test List" at bounding box center [709, 142] width 651 height 22
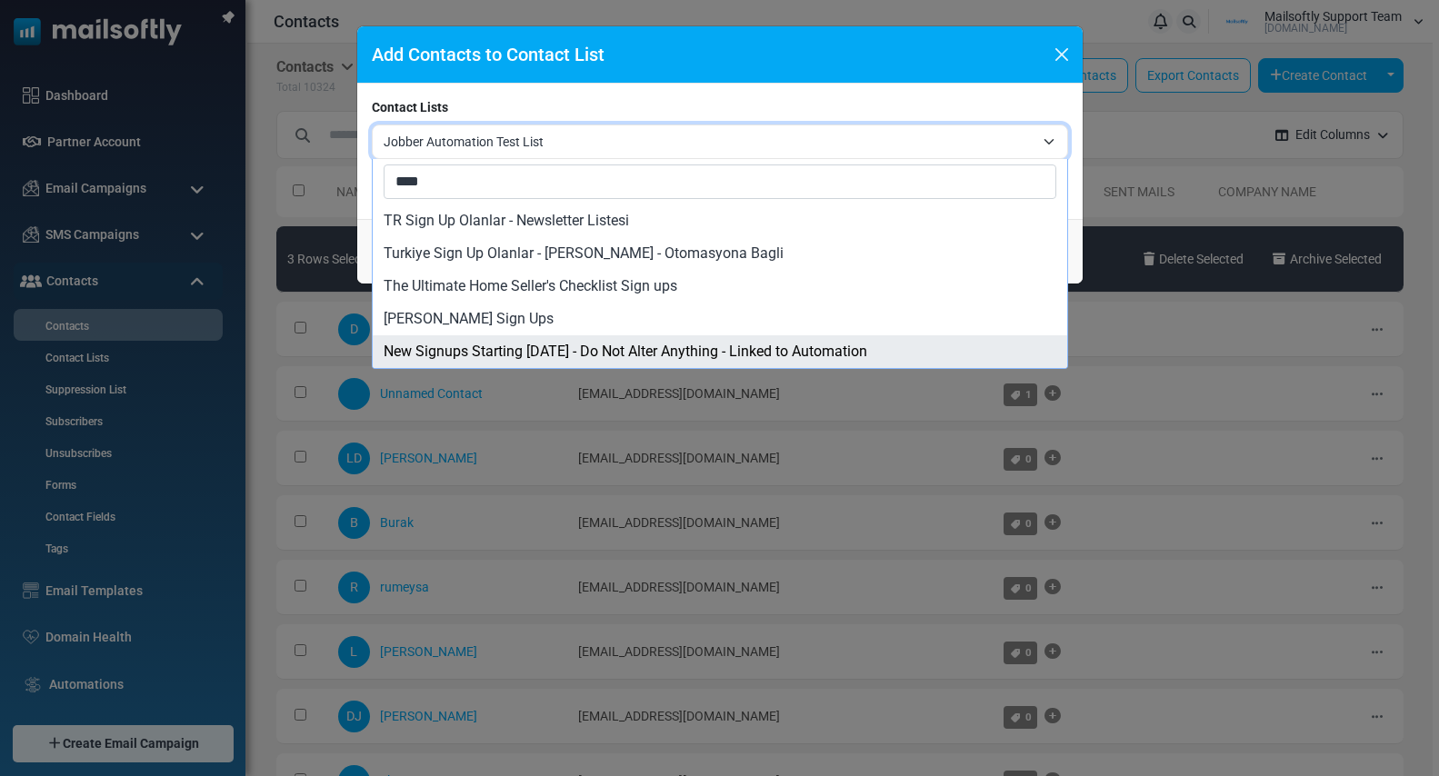
type input "****"
select select "****"
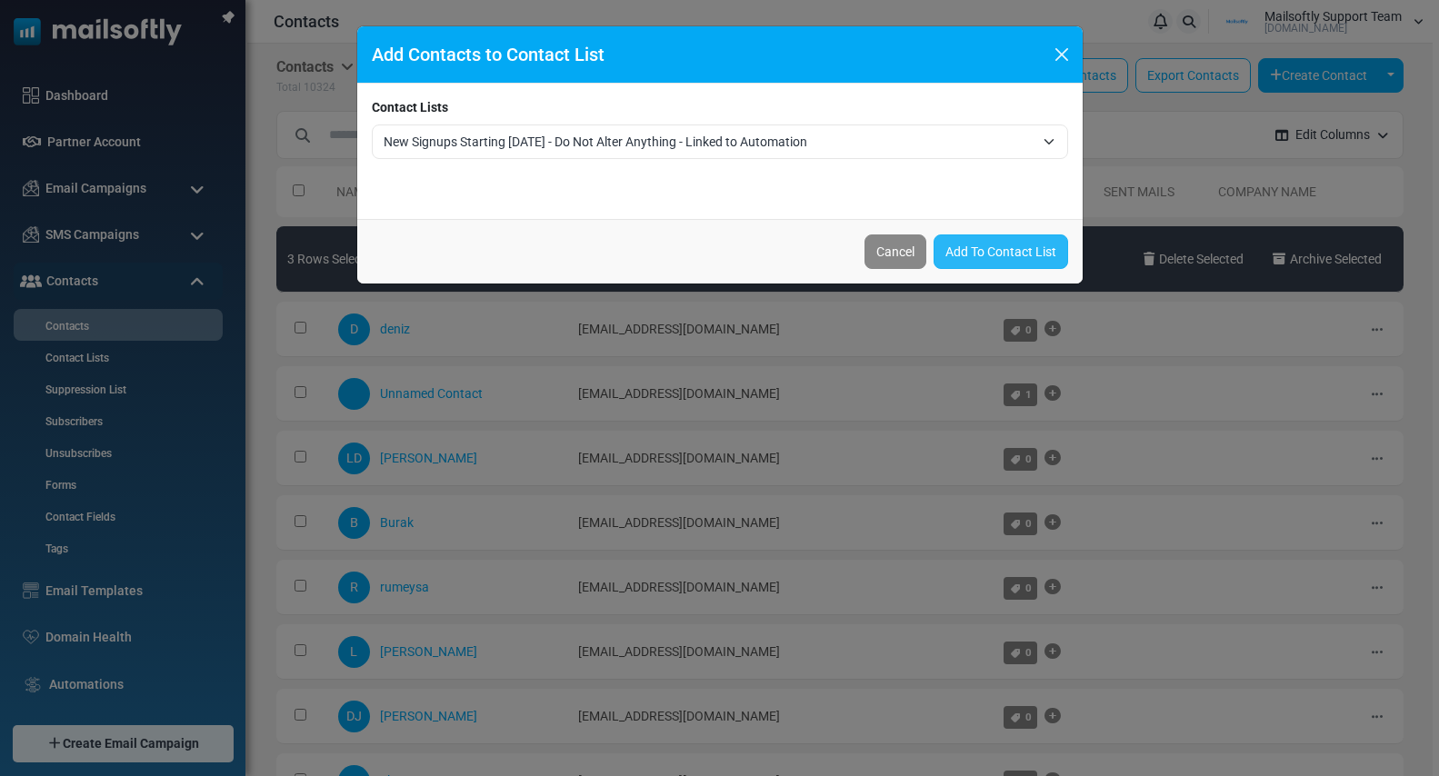
click at [994, 258] on link "Add To Contact List" at bounding box center [1001, 252] width 135 height 35
